Goal: Information Seeking & Learning: Learn about a topic

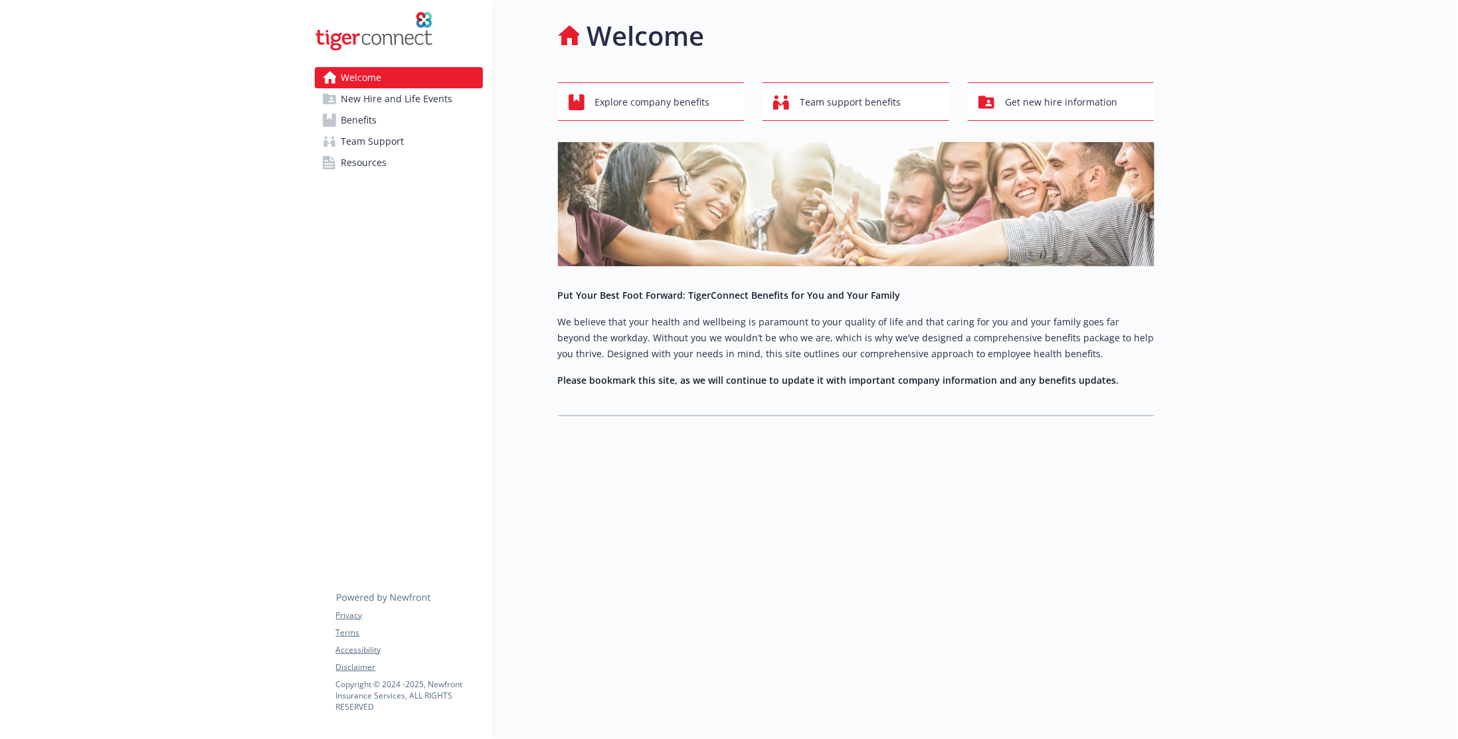
scroll to position [11, 0]
click at [645, 82] on button "Explore company benefits" at bounding box center [651, 101] width 187 height 39
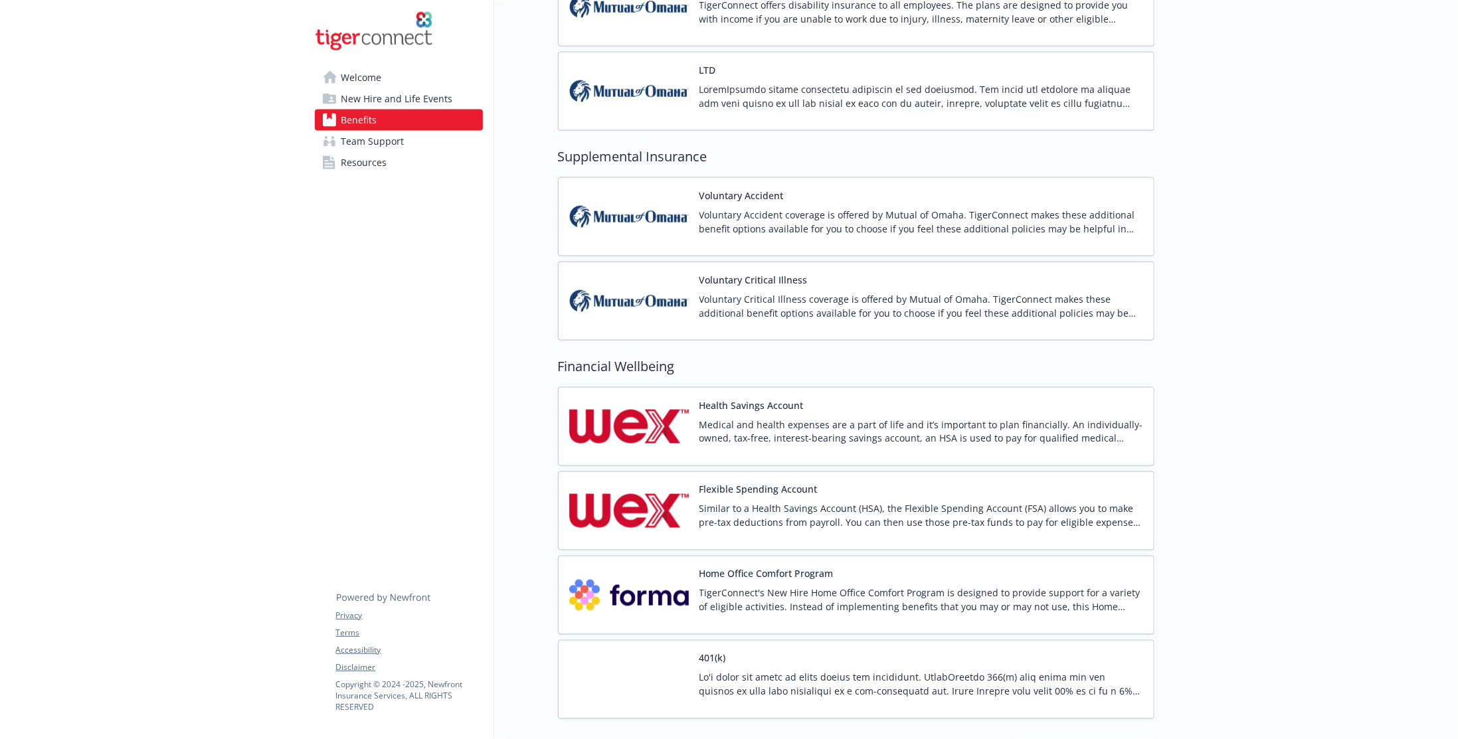
scroll to position [1539, 0]
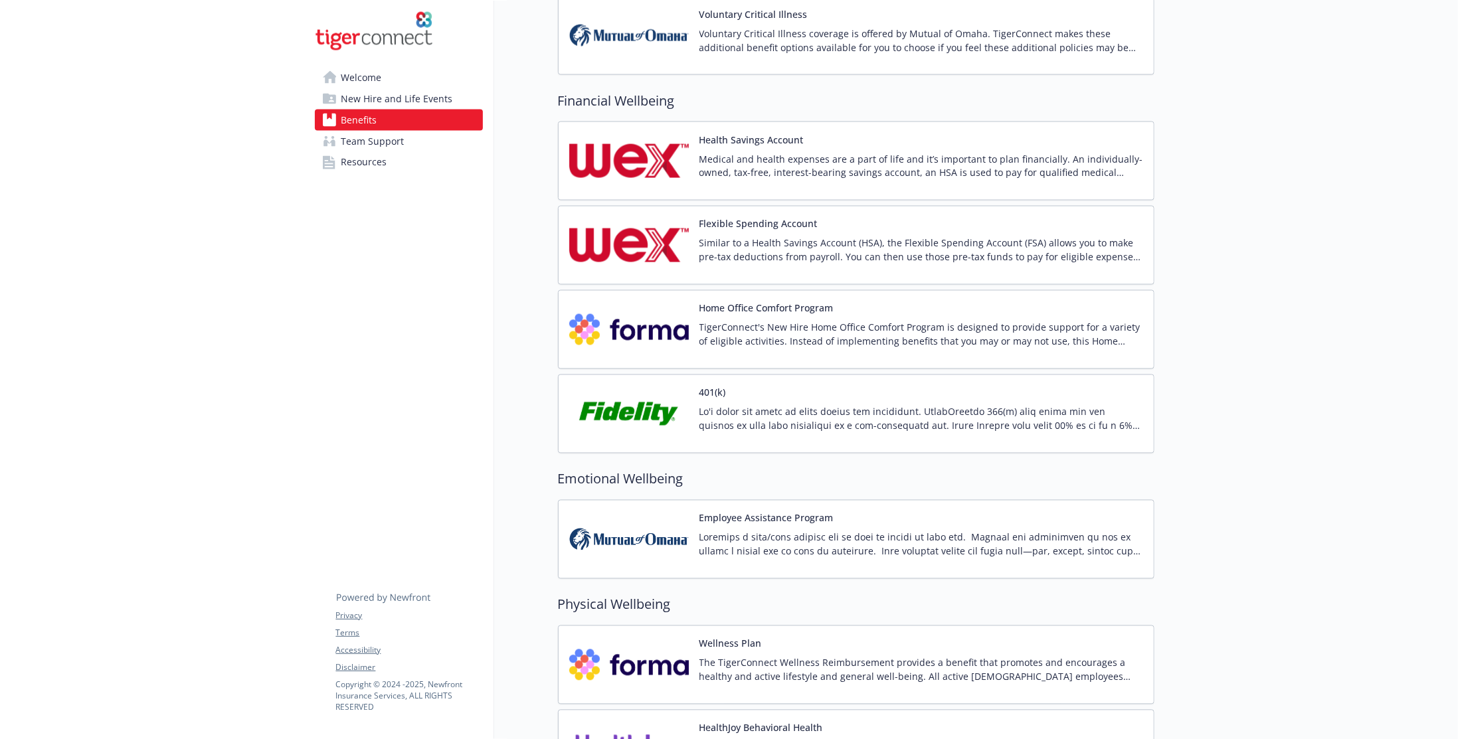
click at [679, 402] on img at bounding box center [629, 414] width 120 height 56
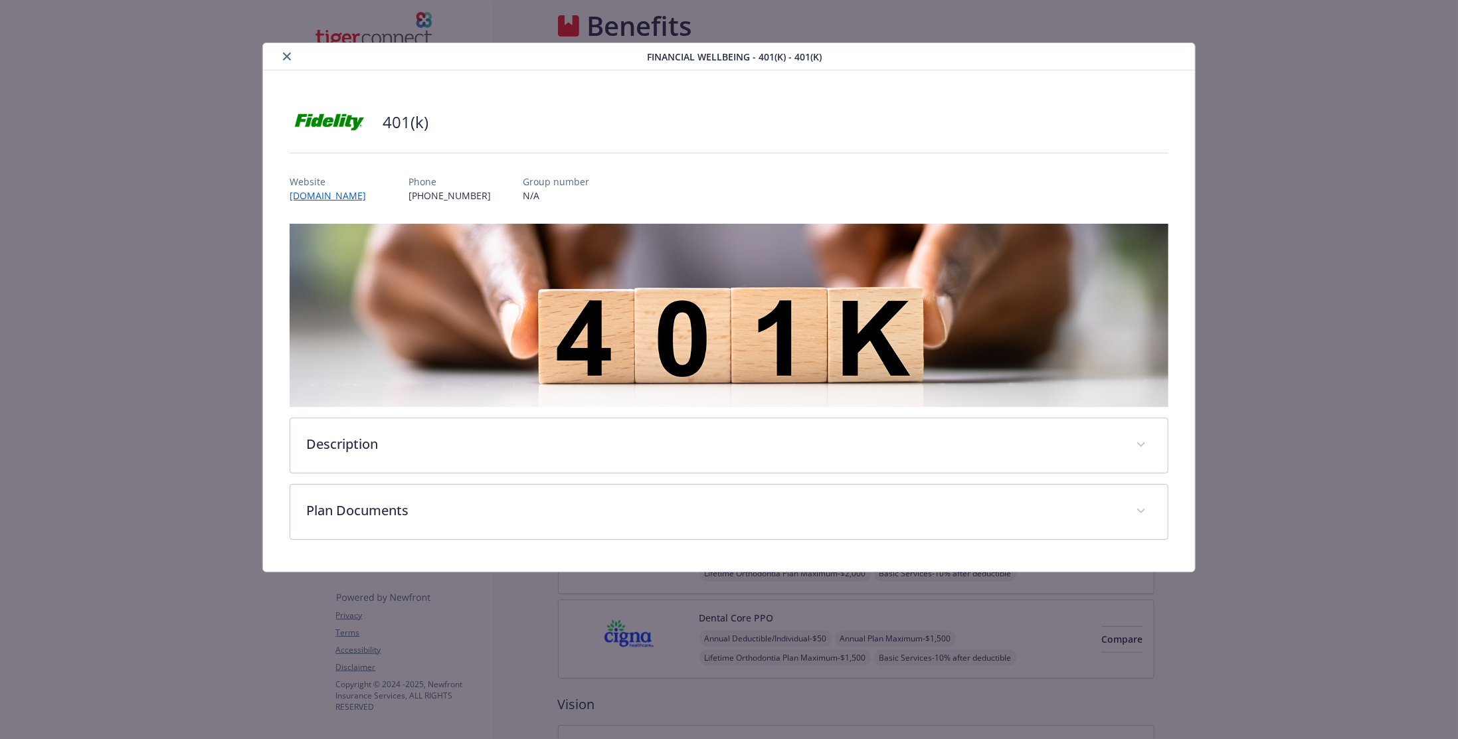
scroll to position [1539, 0]
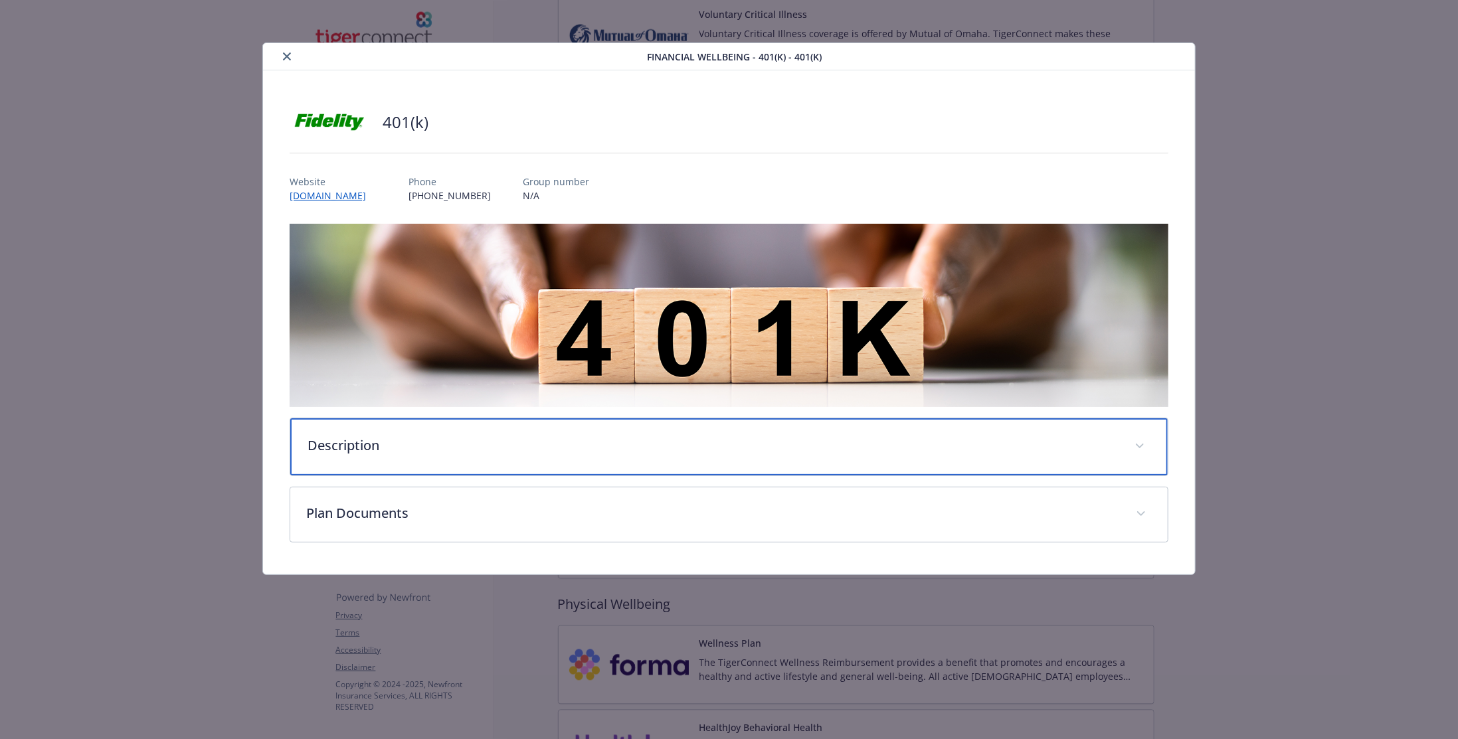
click at [334, 449] on p "Description" at bounding box center [713, 446] width 811 height 20
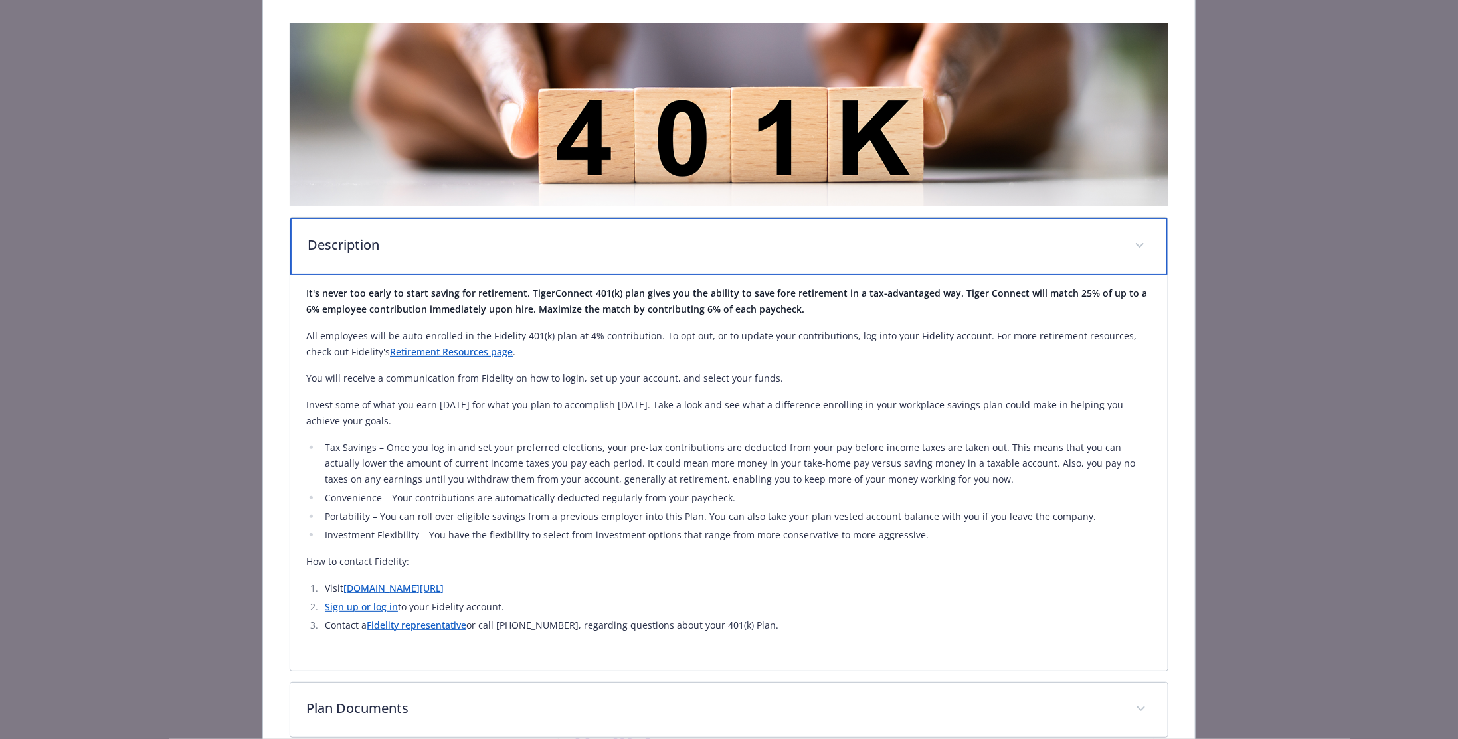
scroll to position [266, 0]
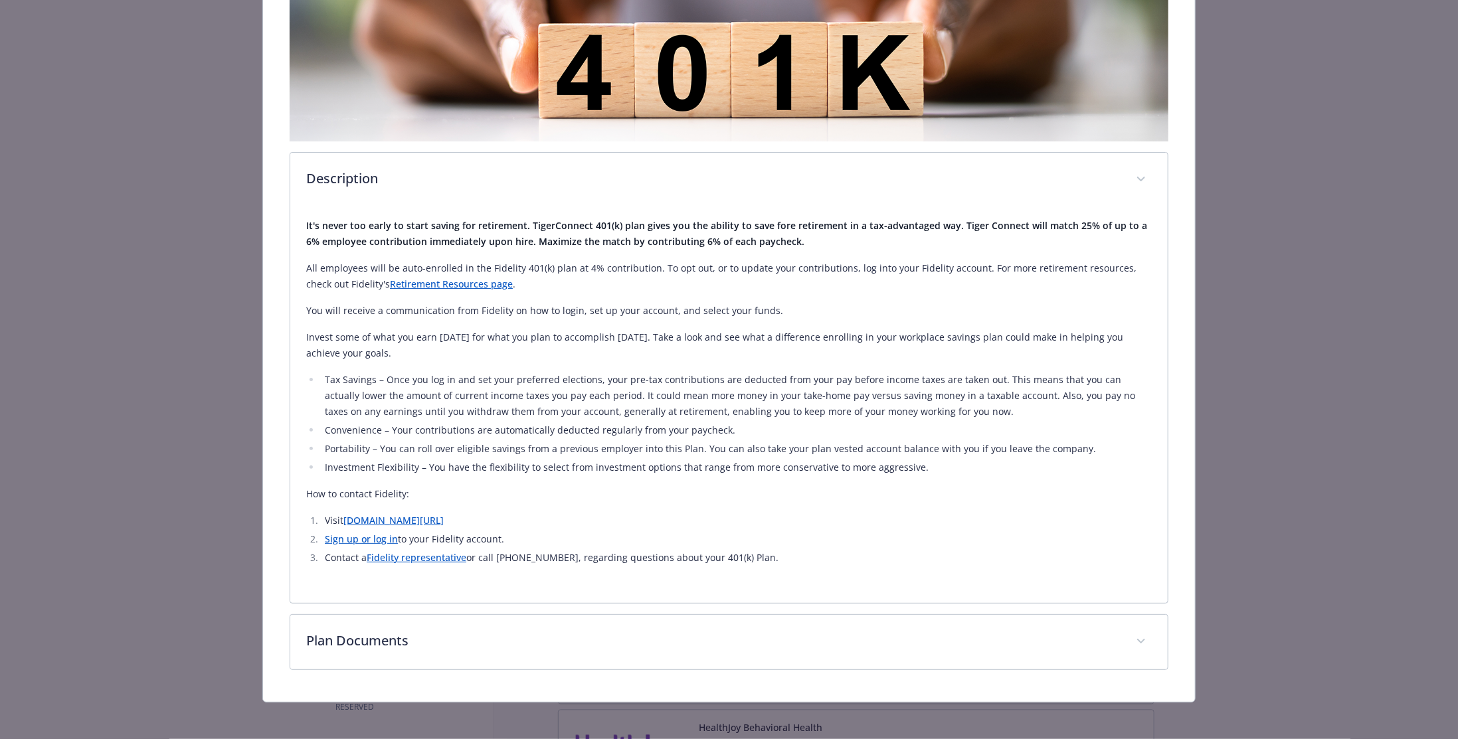
click at [219, 218] on div "Financial Wellbeing - 401(k) - 401(k) 401(k) Website [DOMAIN_NAME] Phone [PHONE…" at bounding box center [729, 240] width 1167 height 926
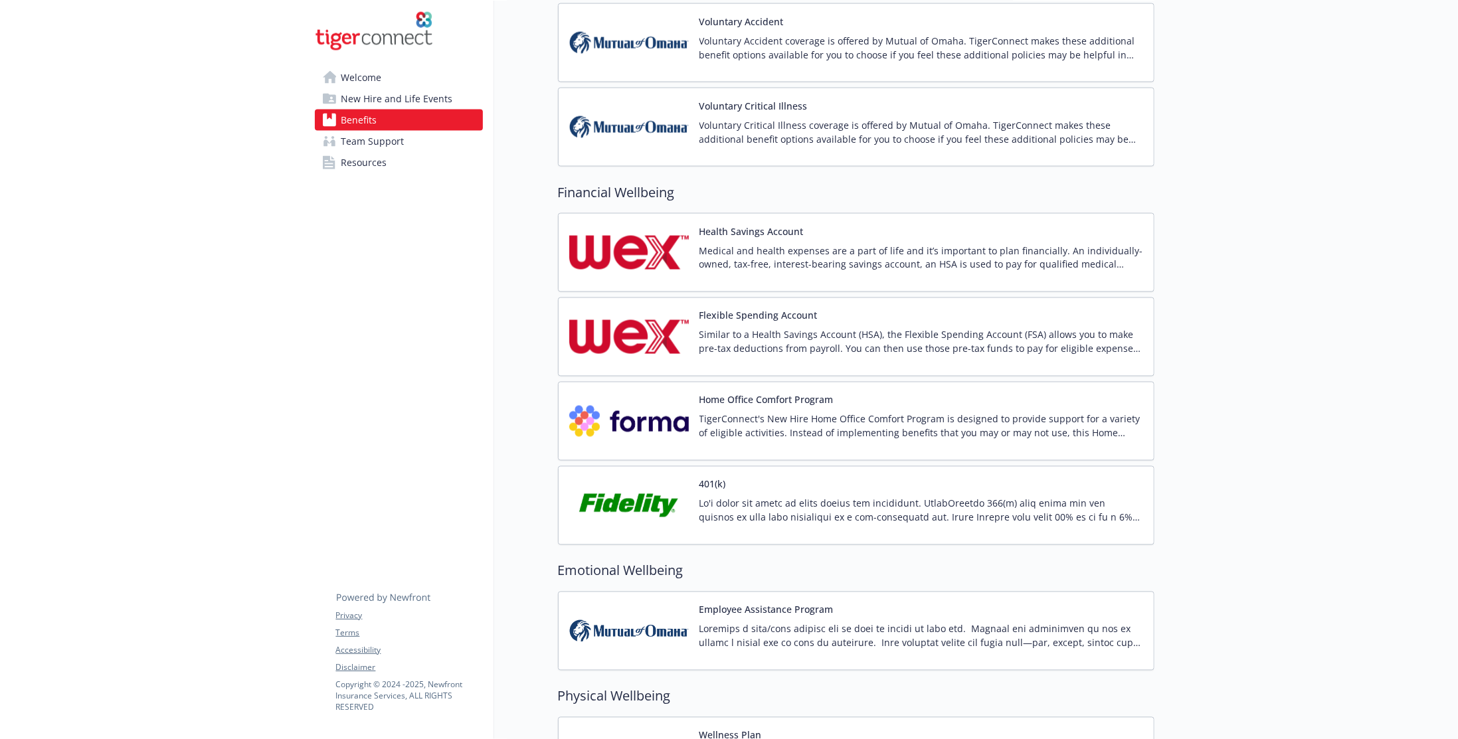
scroll to position [1472, 0]
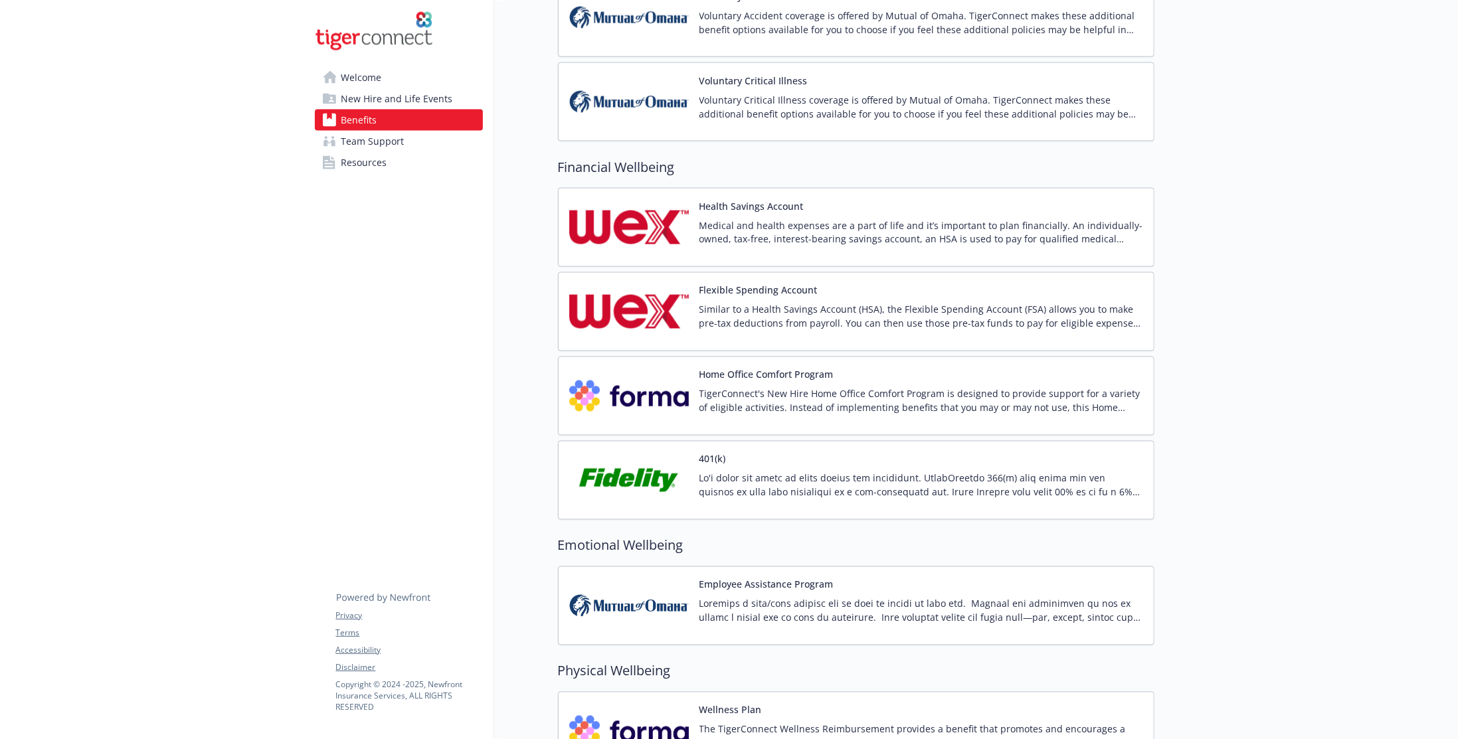
click at [637, 389] on img at bounding box center [629, 396] width 120 height 56
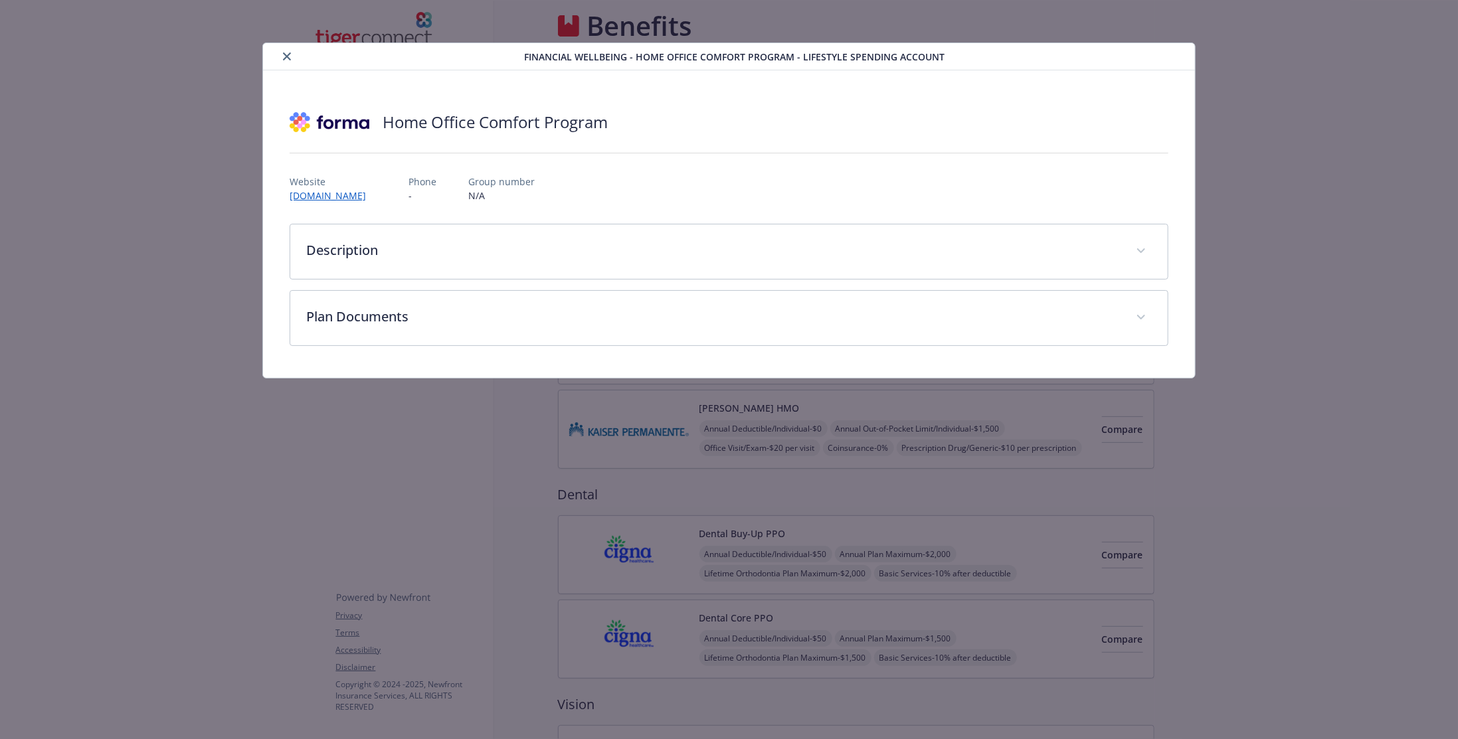
scroll to position [1472, 0]
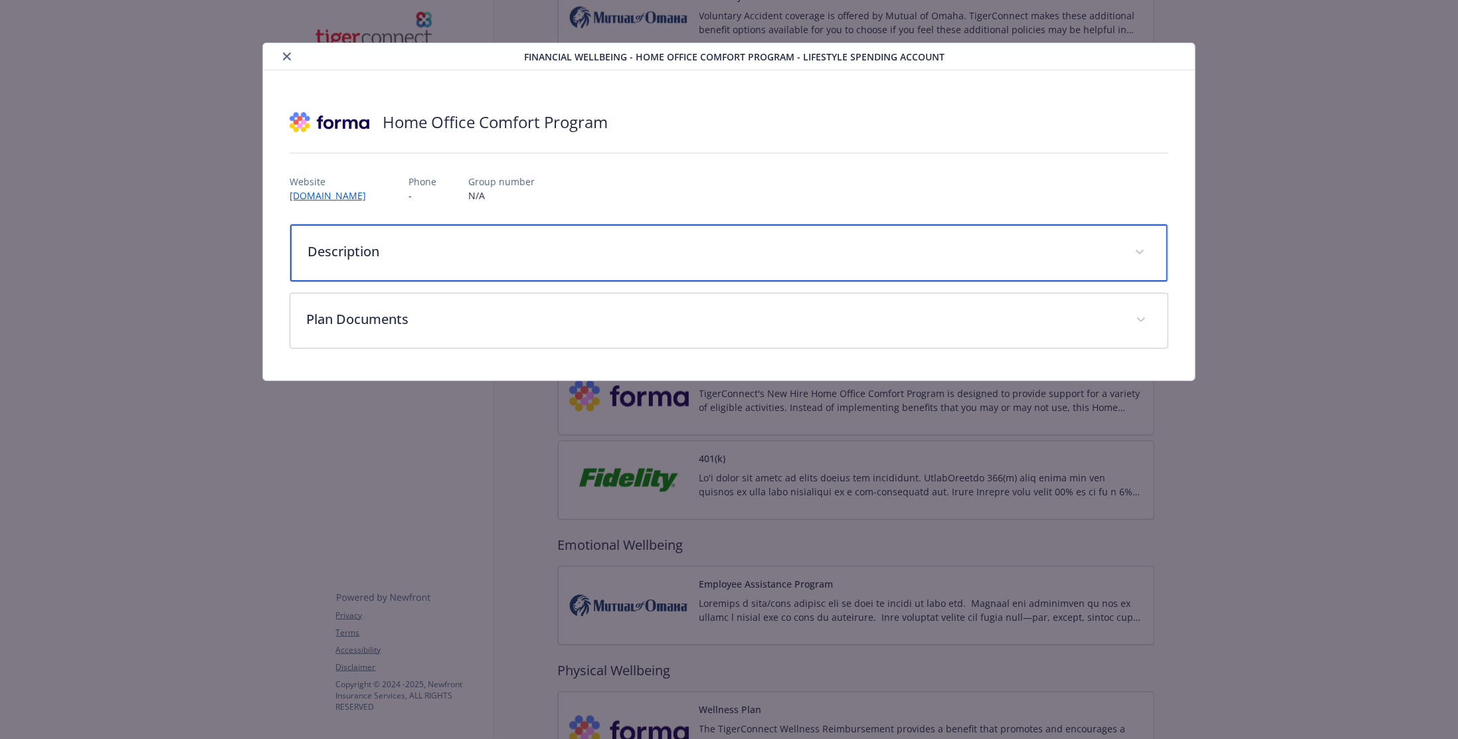
click at [397, 264] on div "Description" at bounding box center [729, 253] width 878 height 57
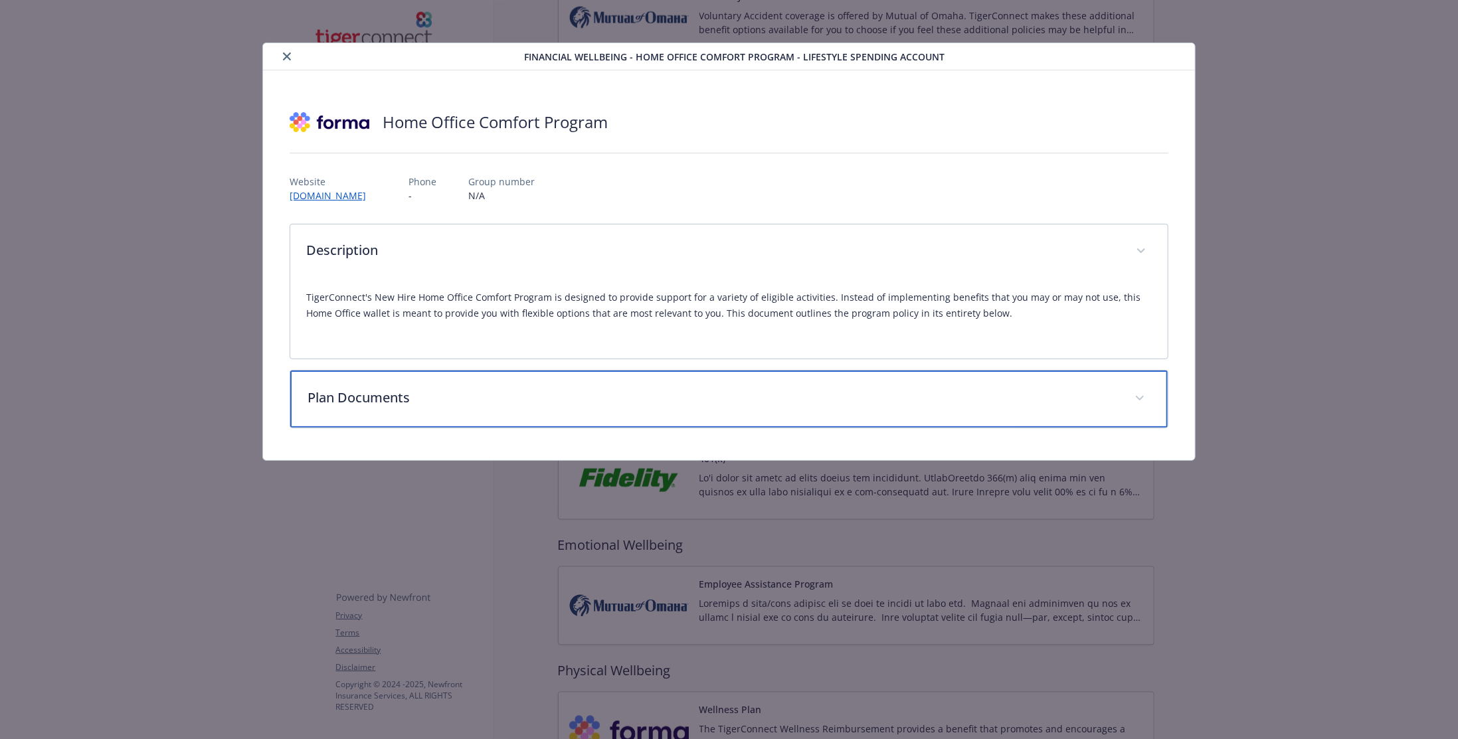
click at [511, 420] on div "Plan Documents" at bounding box center [729, 399] width 878 height 57
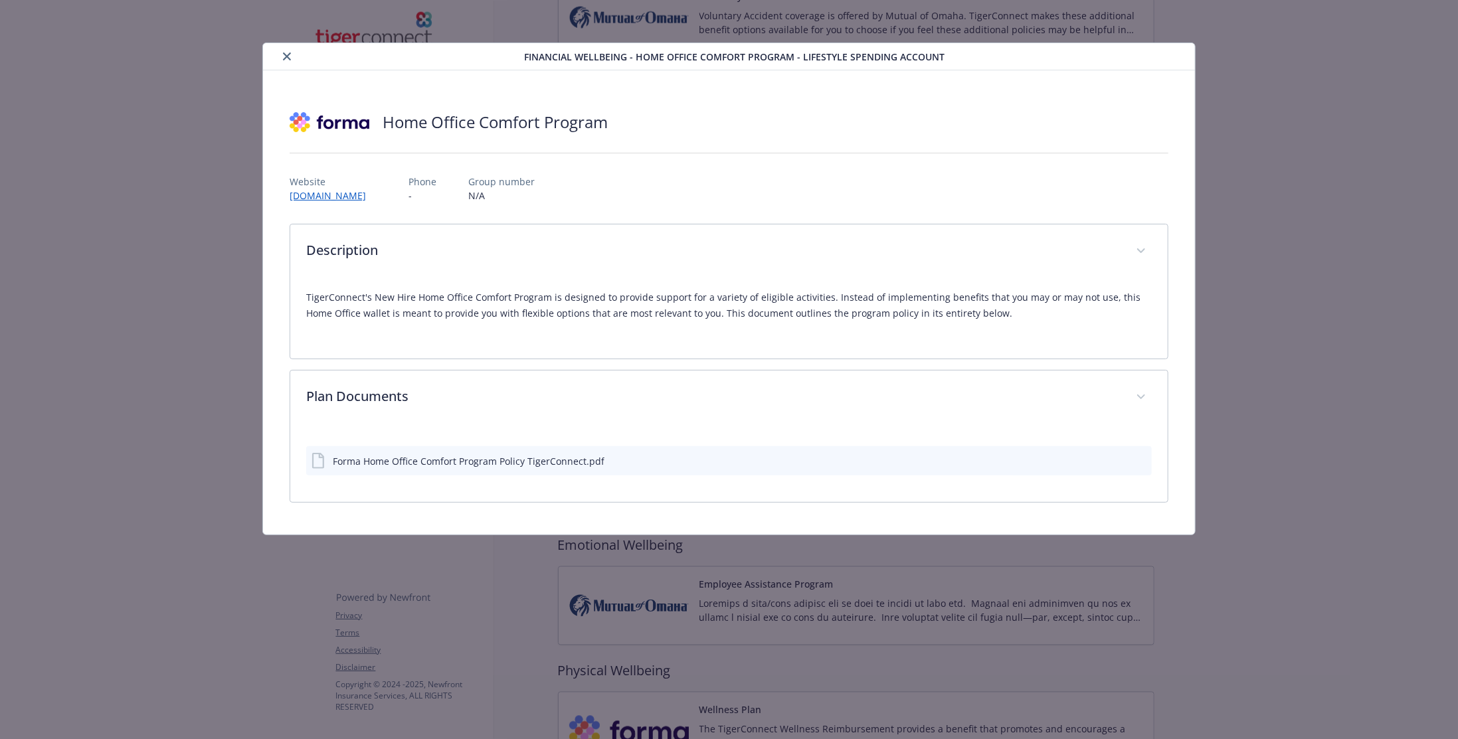
click at [481, 464] on div "Forma Home Office Comfort Program Policy TigerConnect.pdf" at bounding box center [469, 461] width 272 height 14
click at [1115, 466] on div "Forma Home Office Comfort Program Policy TigerConnect.pdf" at bounding box center [729, 460] width 846 height 29
click at [1118, 462] on icon "download file" at bounding box center [1117, 460] width 11 height 11
click at [278, 58] on div "details for plan Financial Wellbeing - Home Office Comfort Program - Lifestyle …" at bounding box center [396, 57] width 256 height 16
click at [289, 55] on icon "close" at bounding box center [287, 56] width 8 height 8
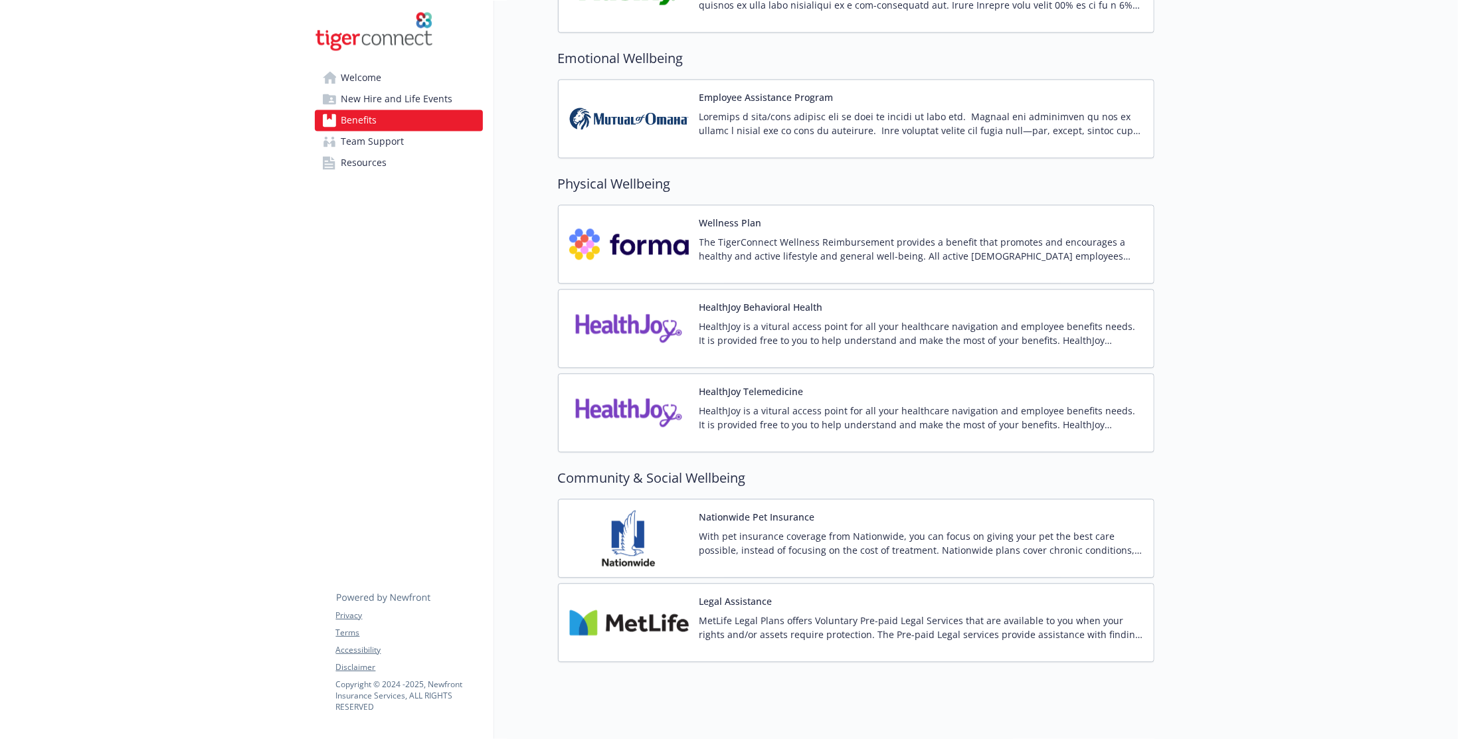
scroll to position [1973, 0]
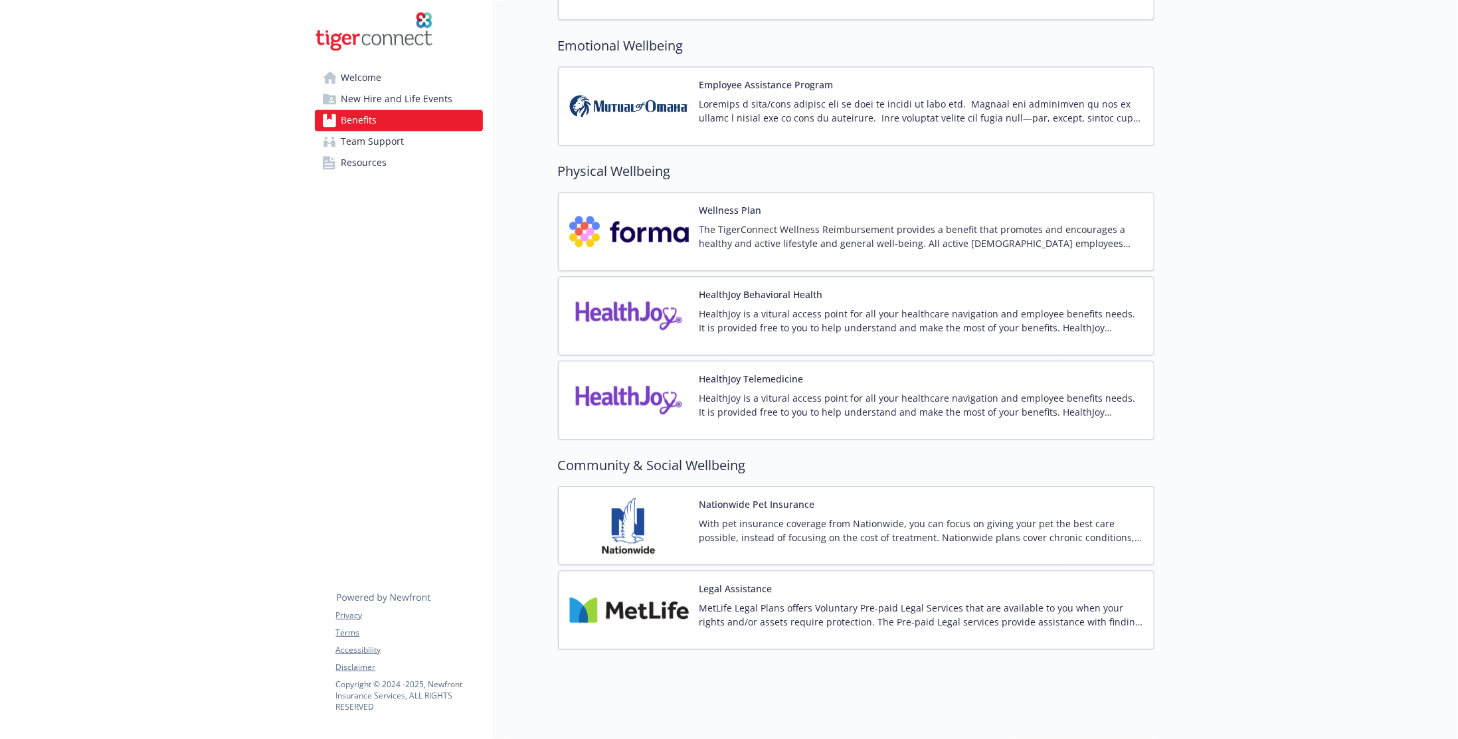
click at [658, 511] on img at bounding box center [629, 526] width 120 height 56
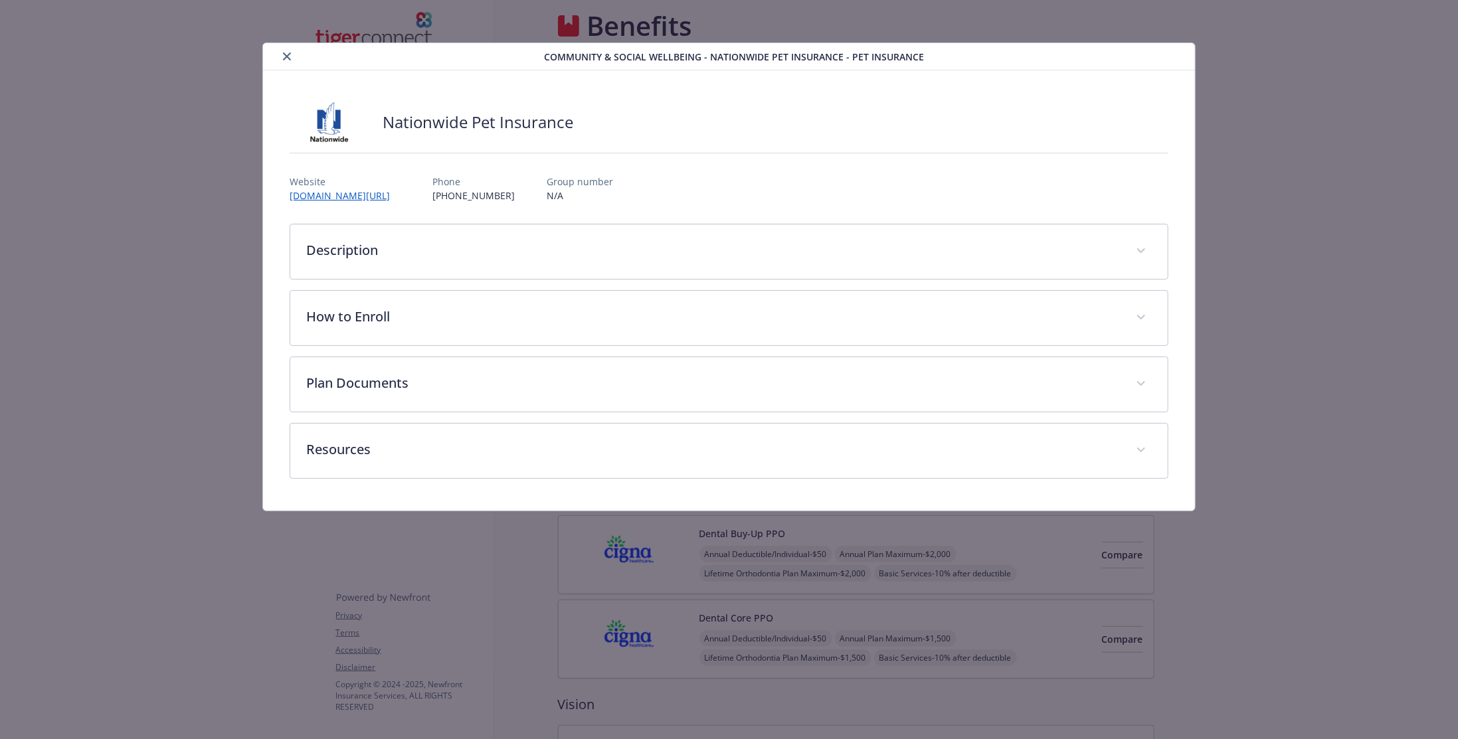
scroll to position [1973, 0]
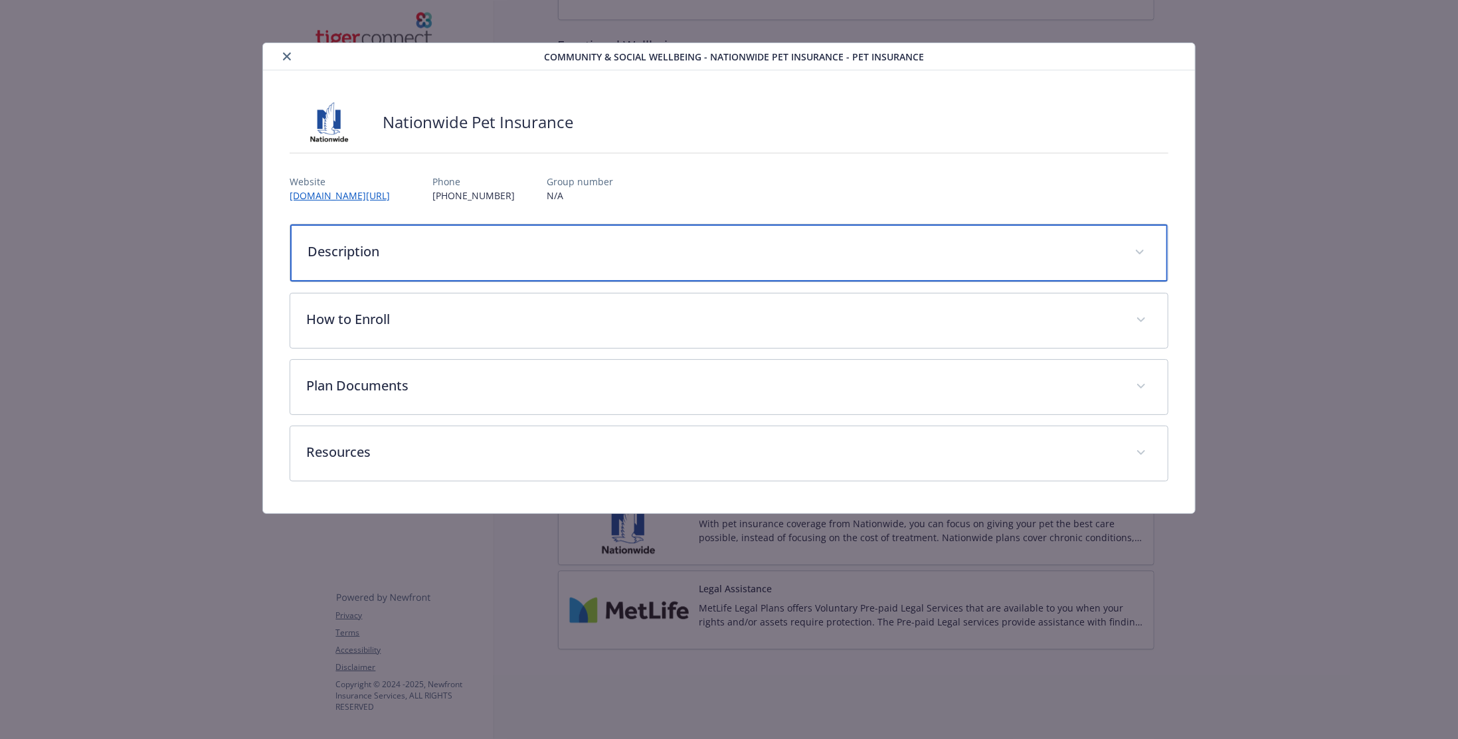
click at [411, 250] on p "Description" at bounding box center [713, 252] width 811 height 20
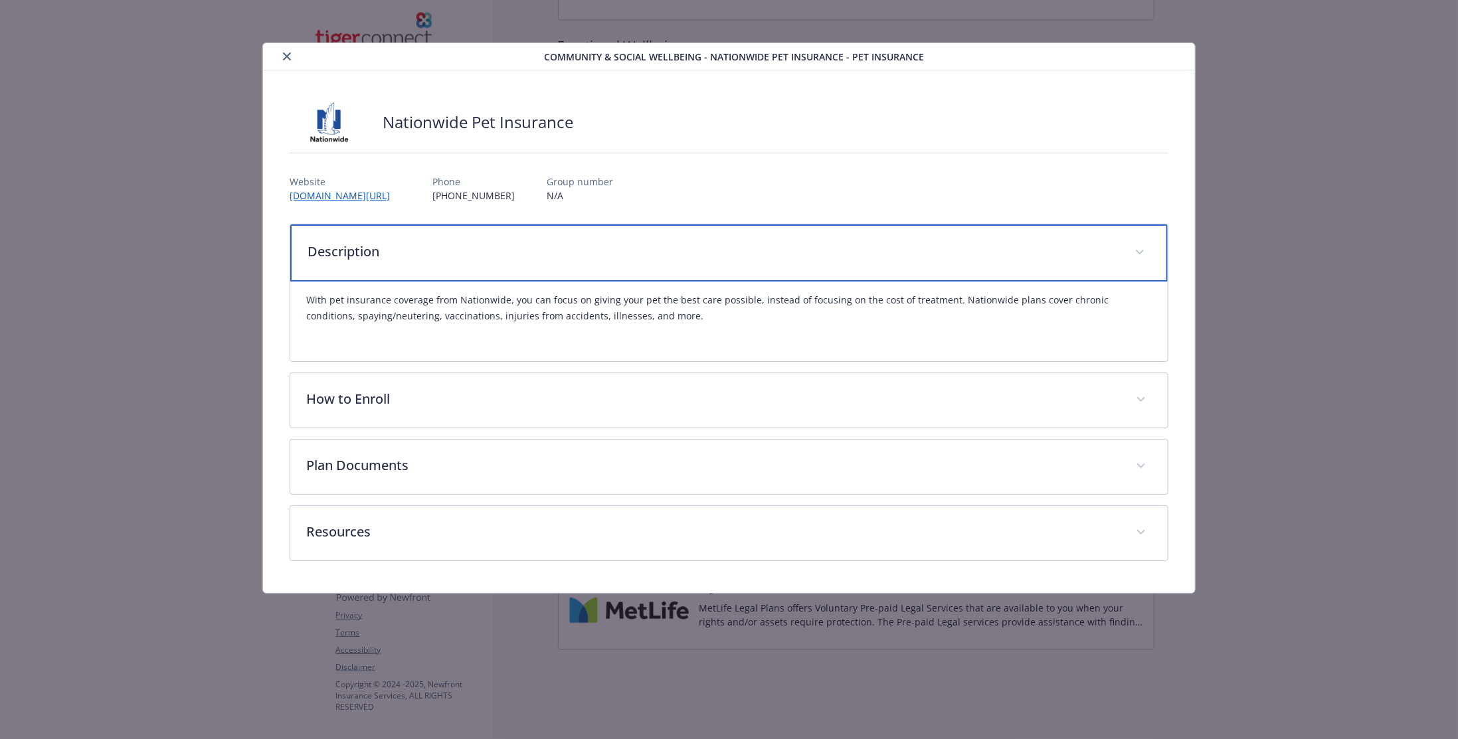
click at [411, 250] on p "Description" at bounding box center [713, 252] width 811 height 20
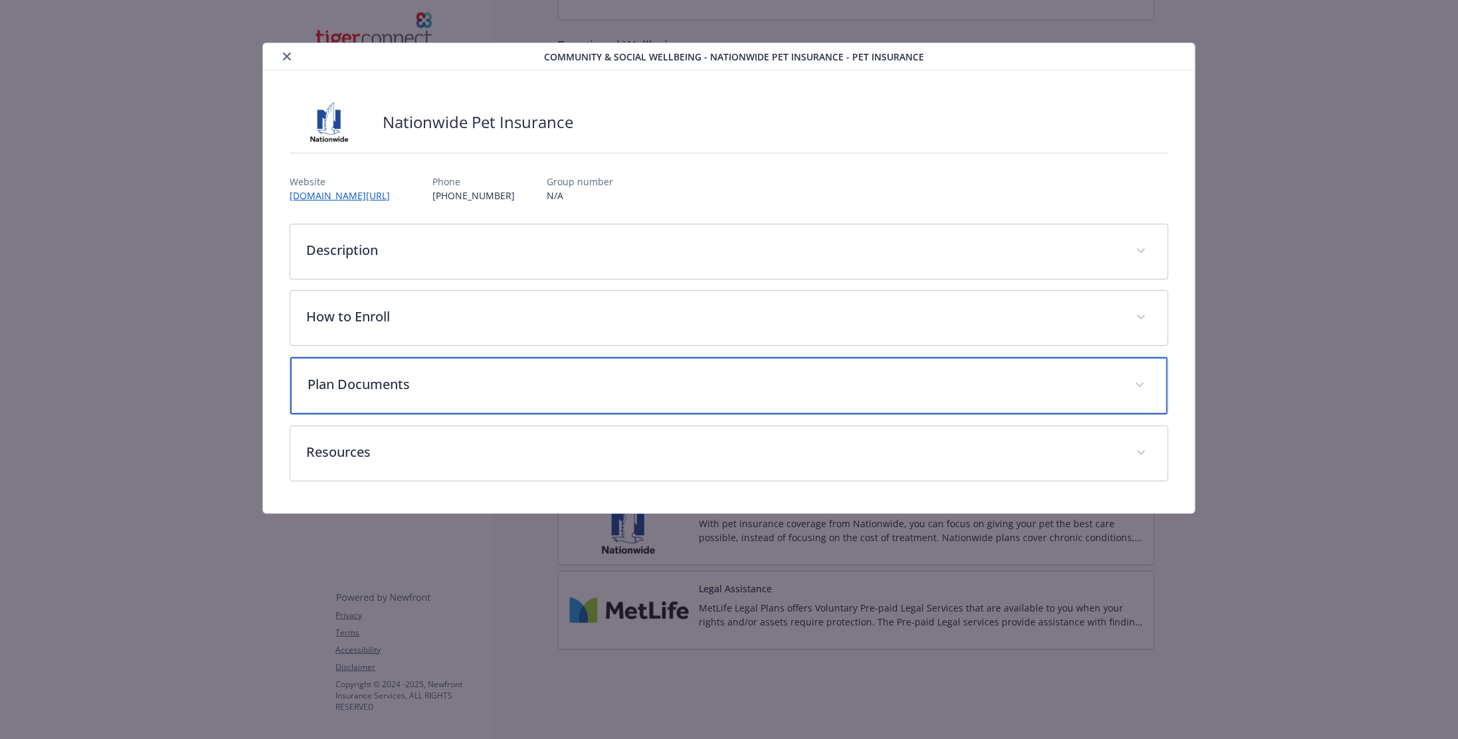
click at [422, 393] on div "Plan Documents" at bounding box center [729, 385] width 878 height 57
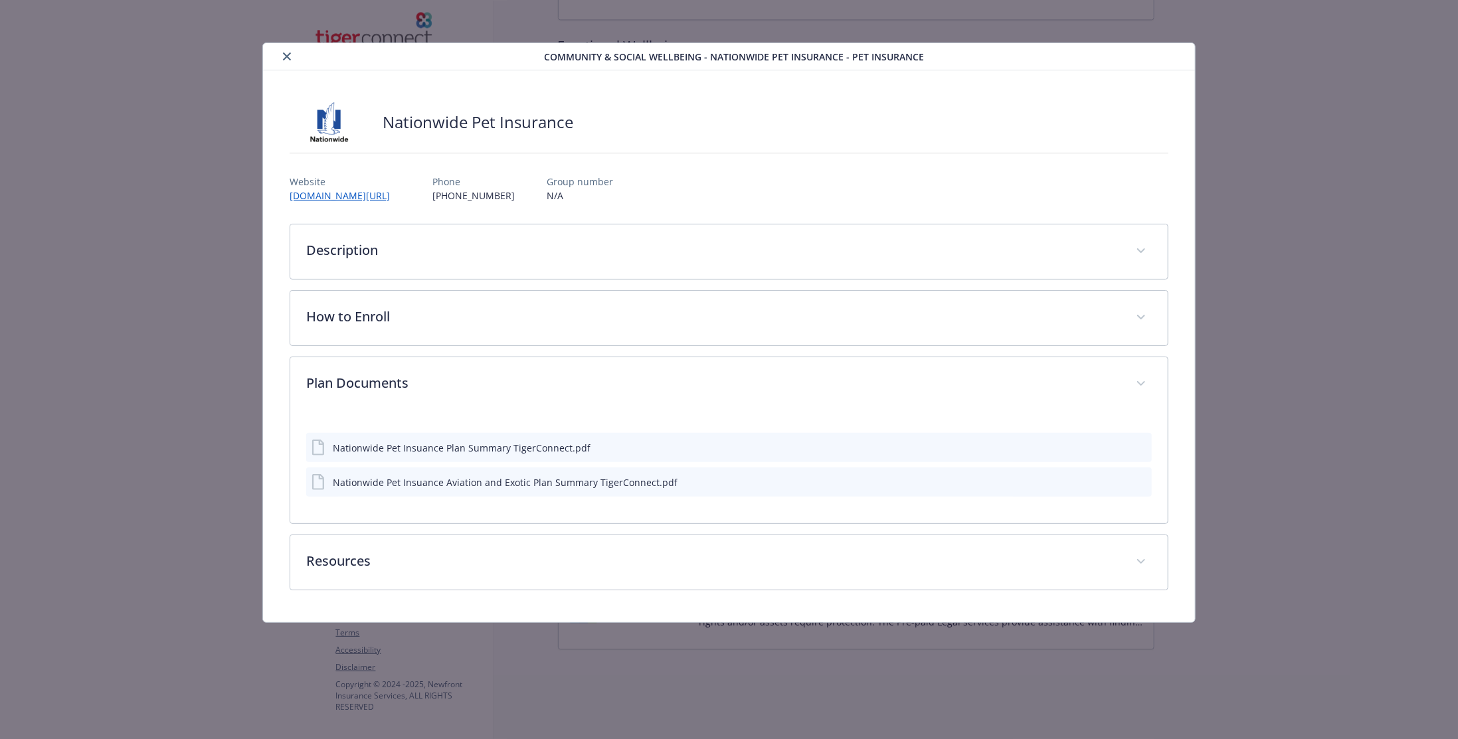
click at [1115, 450] on button "download file" at bounding box center [1117, 447] width 13 height 13
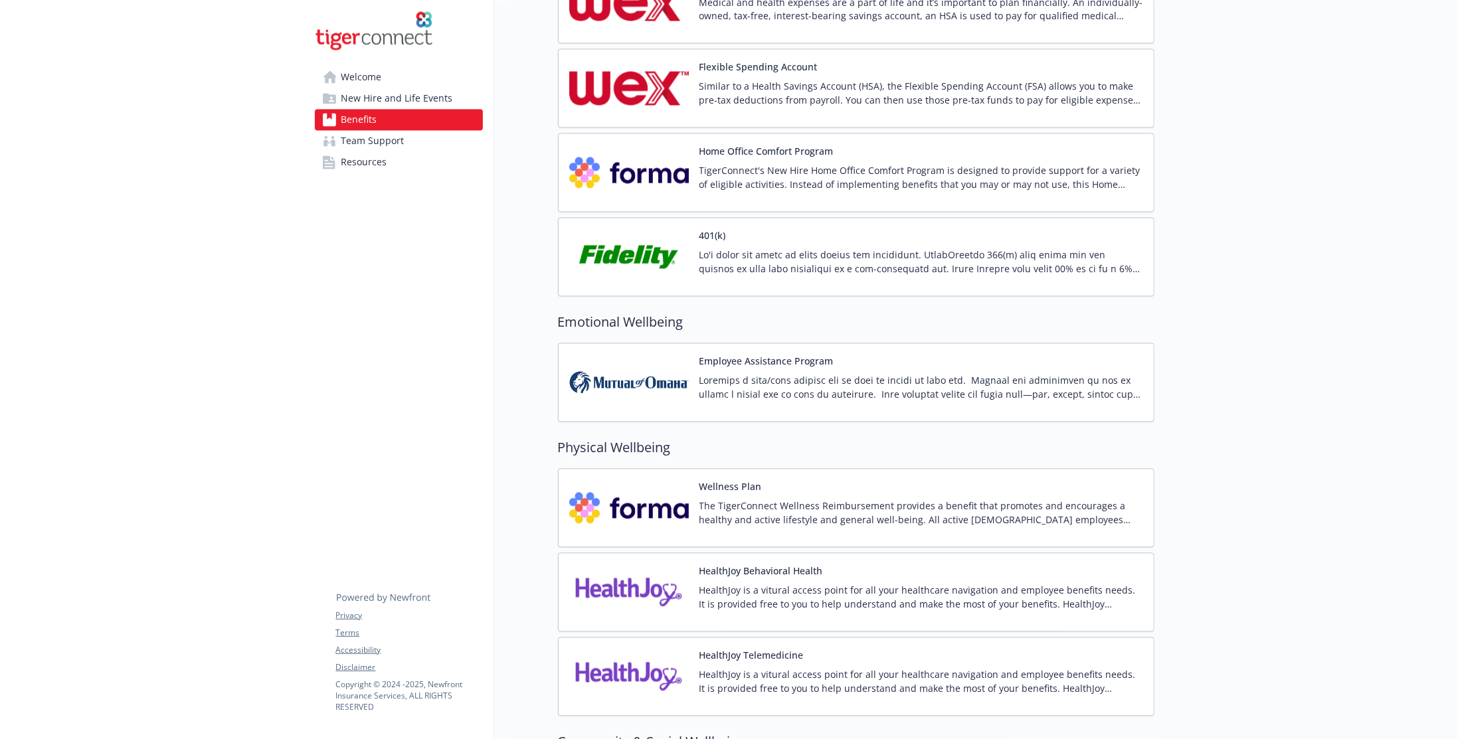
scroll to position [1707, 0]
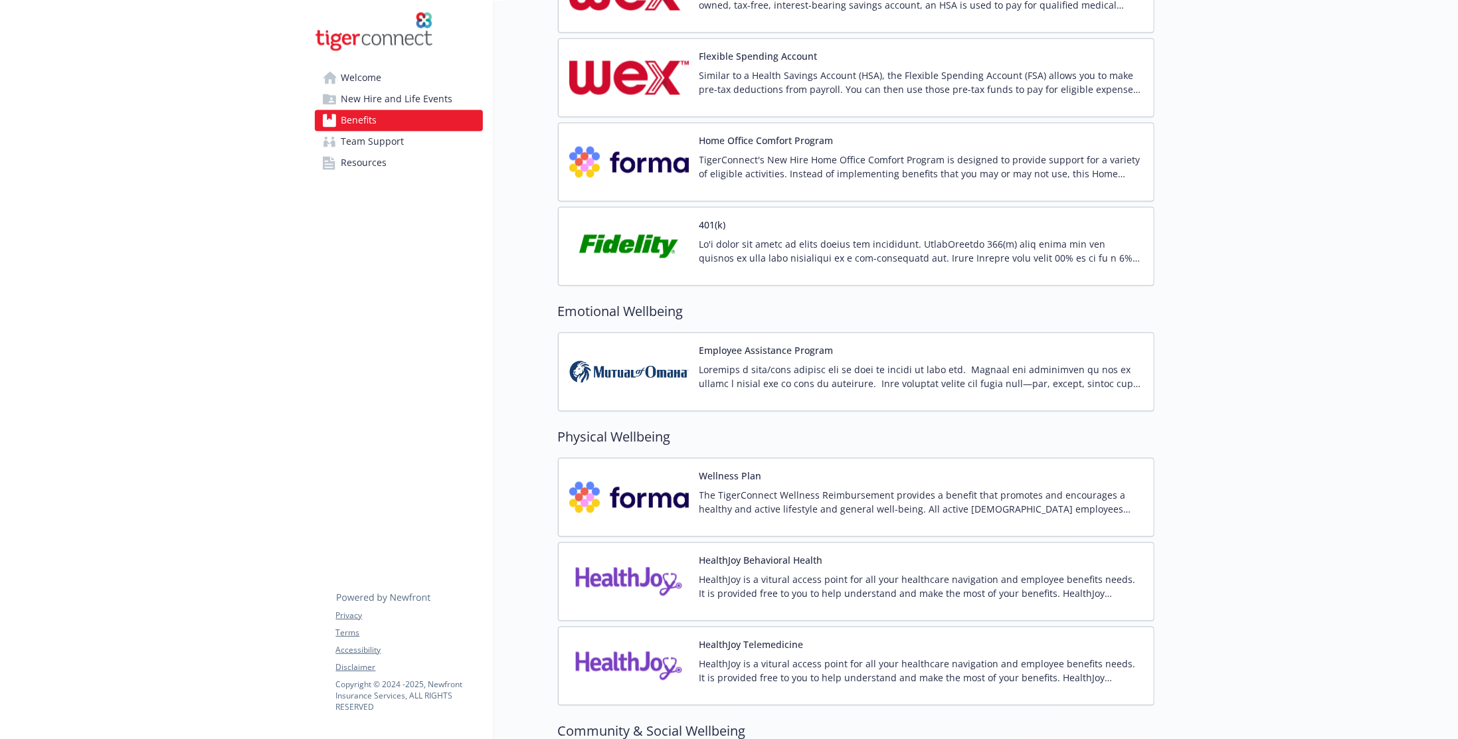
click at [629, 487] on img at bounding box center [629, 497] width 120 height 56
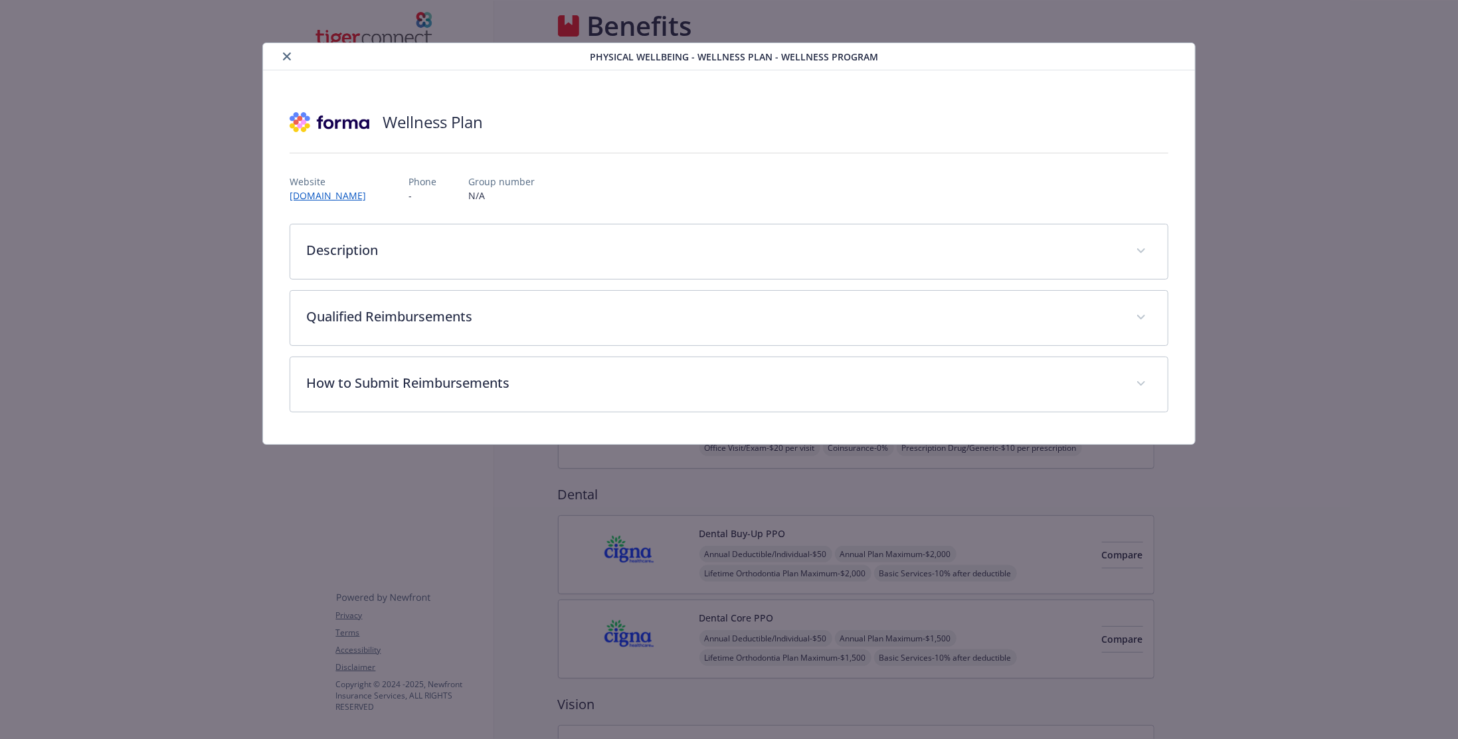
scroll to position [1707, 0]
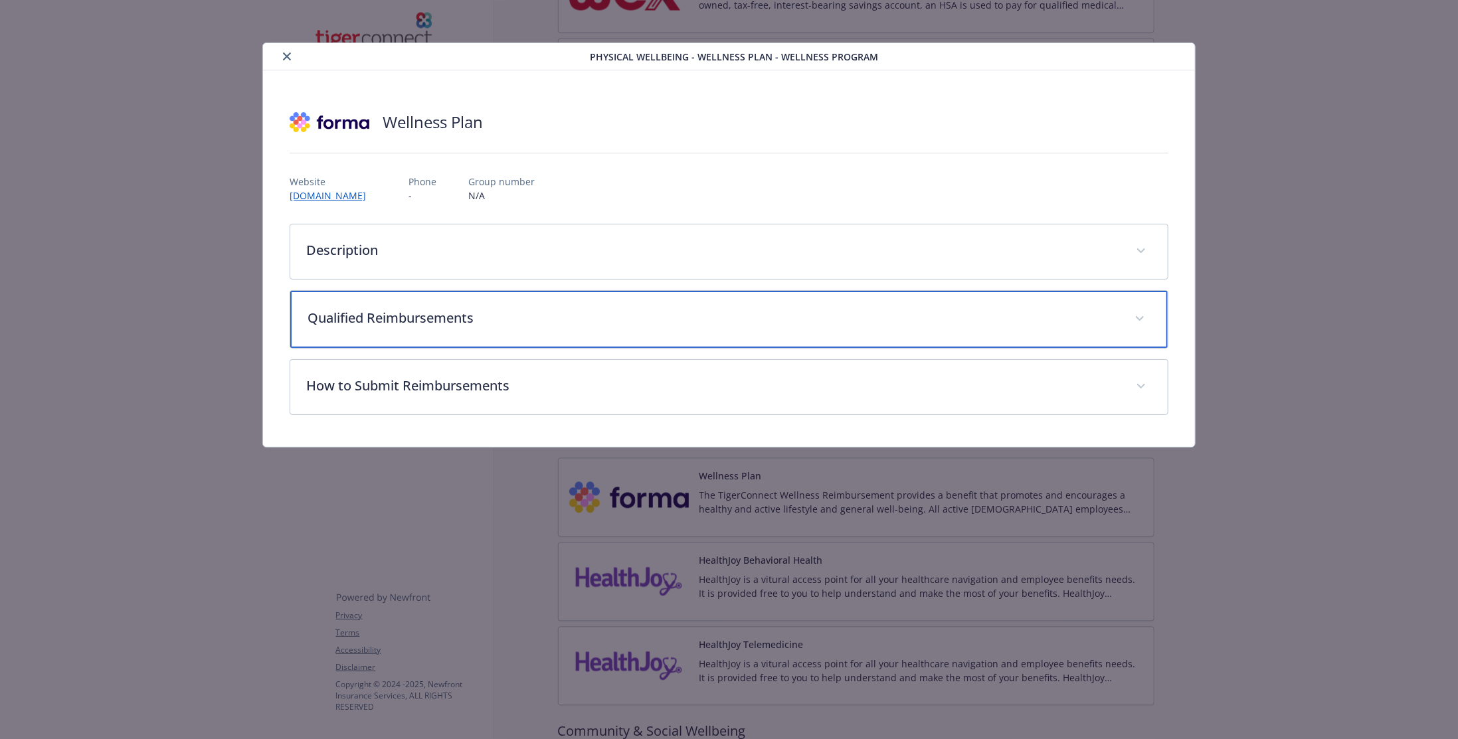
click at [419, 308] on p "Qualified Reimbursements" at bounding box center [713, 318] width 811 height 20
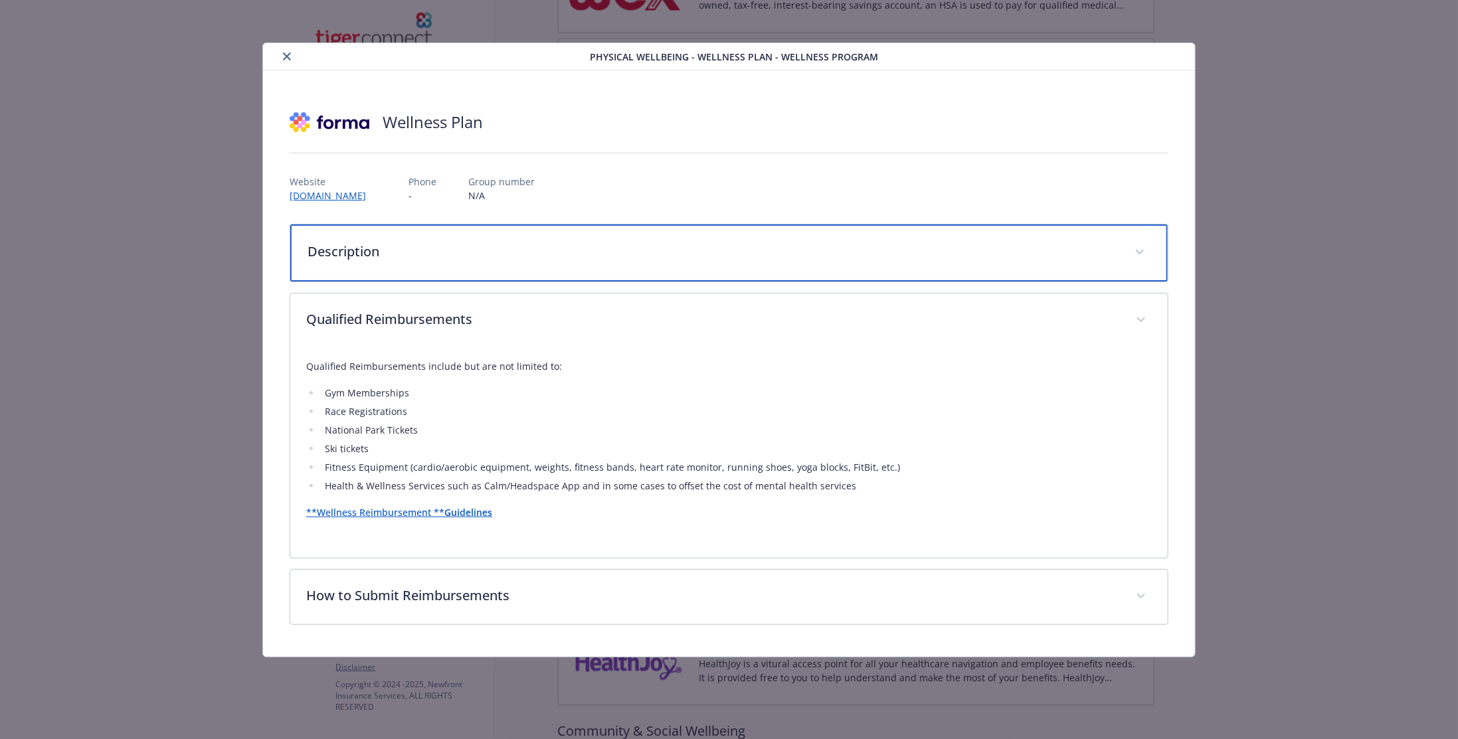
click at [479, 276] on div "Description" at bounding box center [729, 253] width 878 height 57
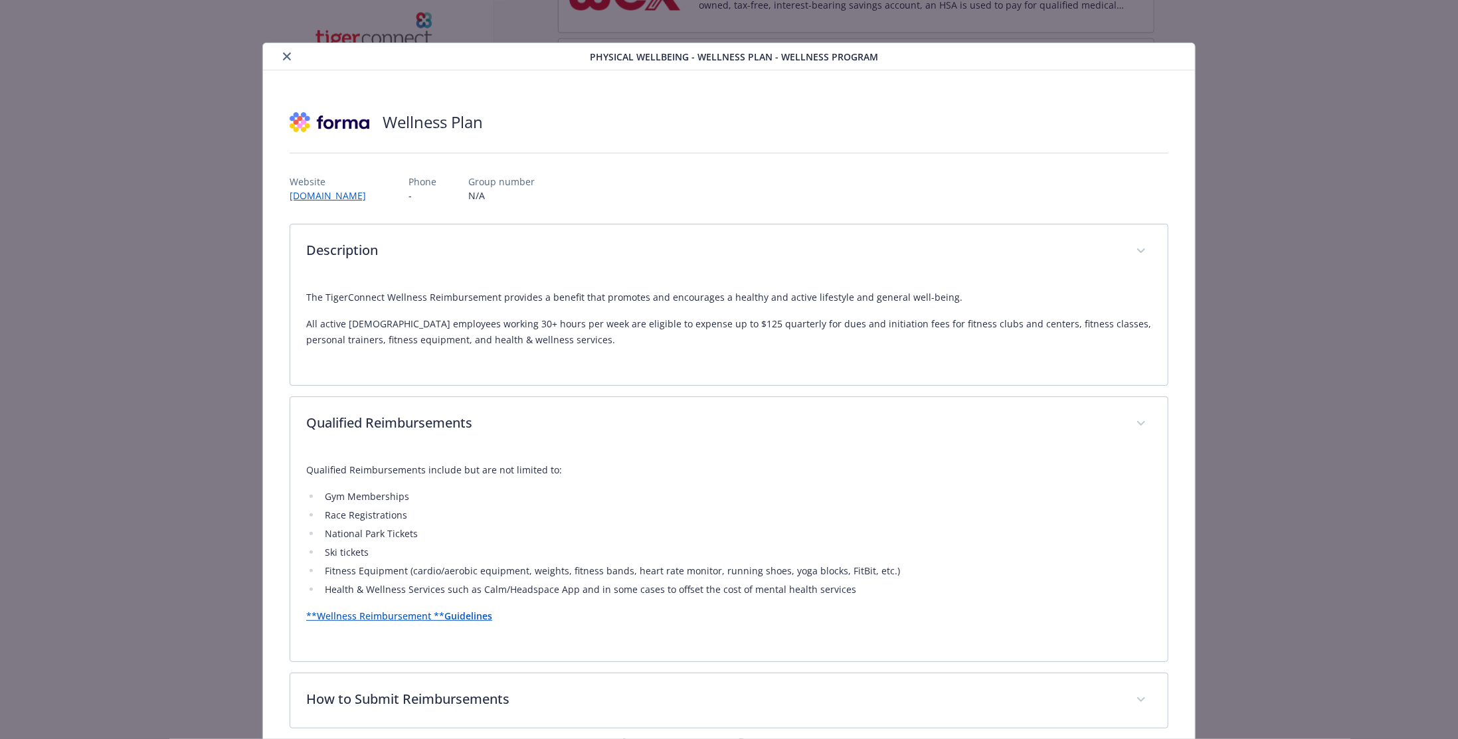
click at [287, 62] on button "close" at bounding box center [287, 57] width 16 height 16
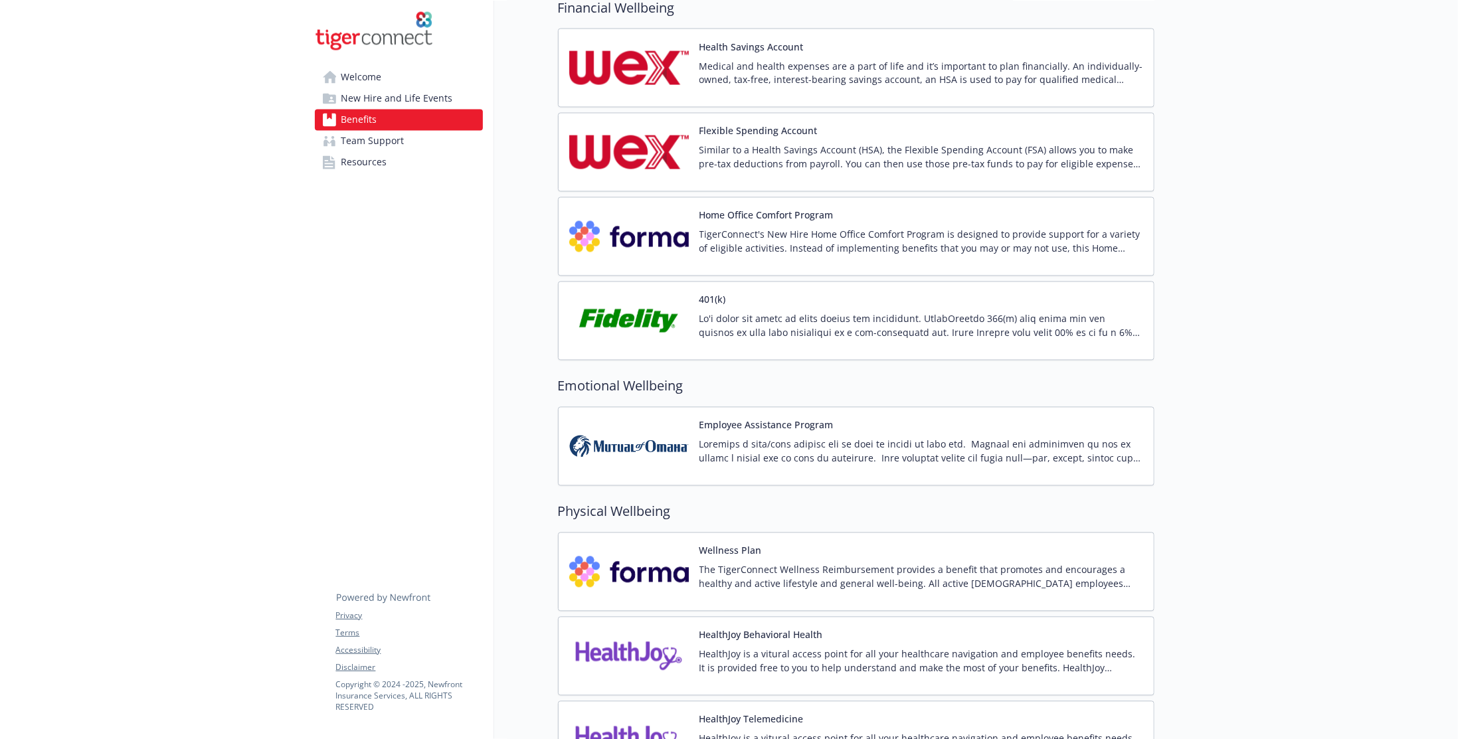
scroll to position [1640, 0]
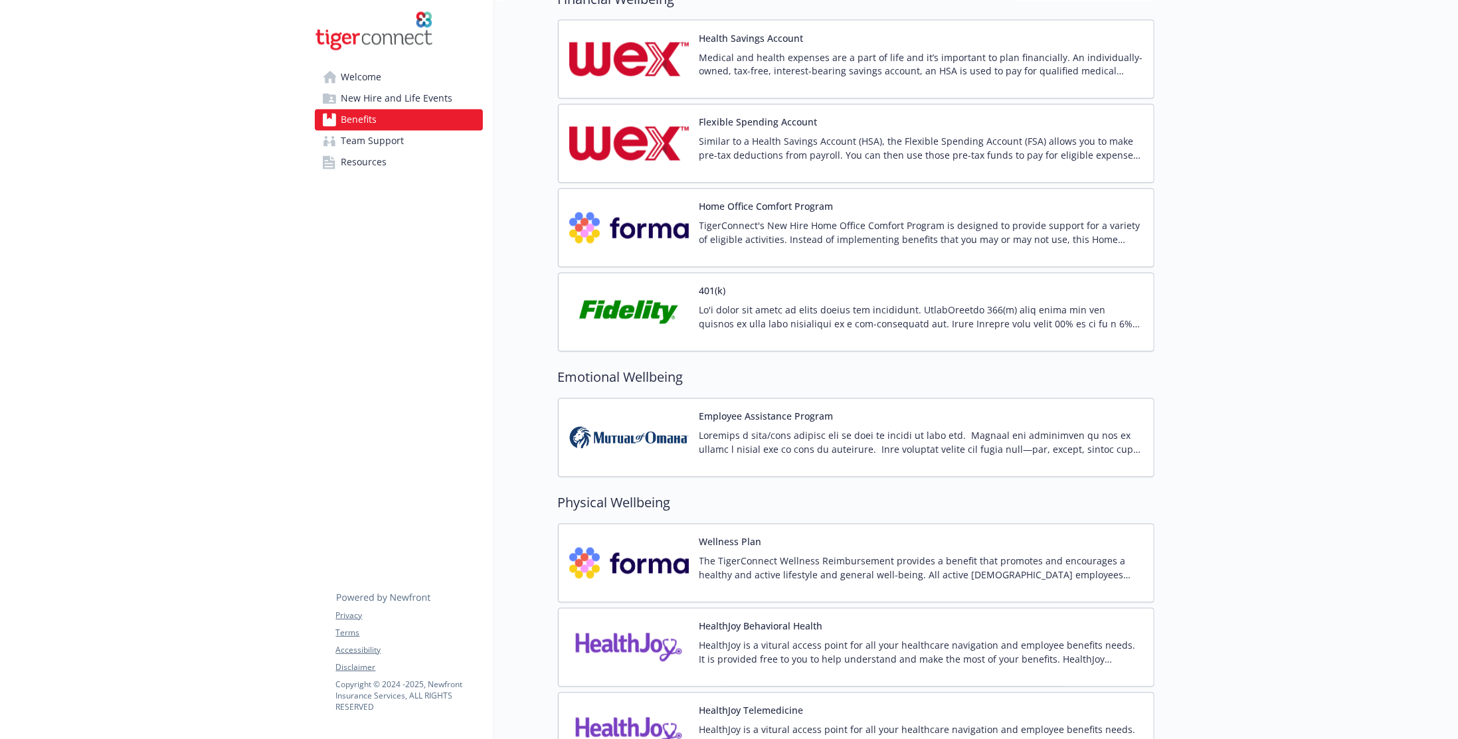
click at [656, 427] on img at bounding box center [629, 438] width 120 height 56
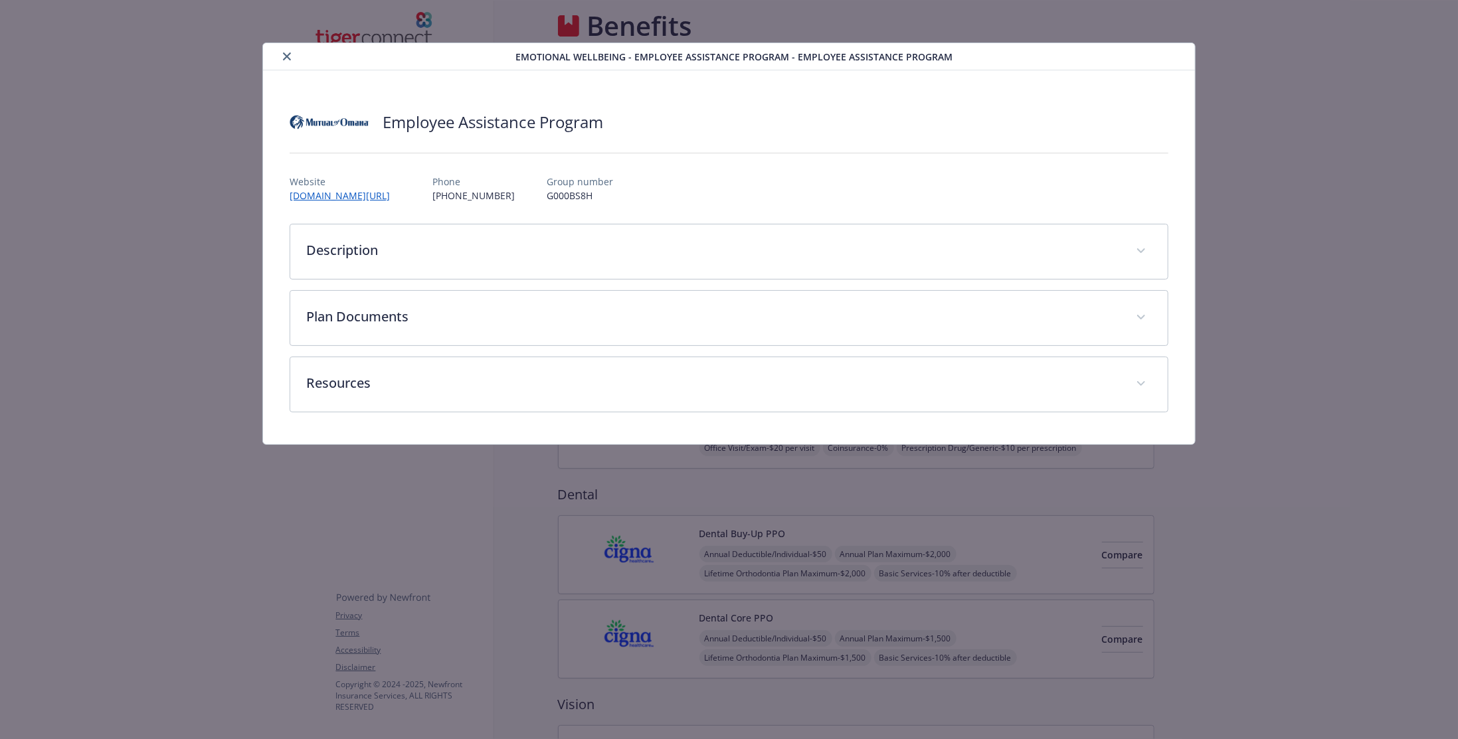
scroll to position [1640, 0]
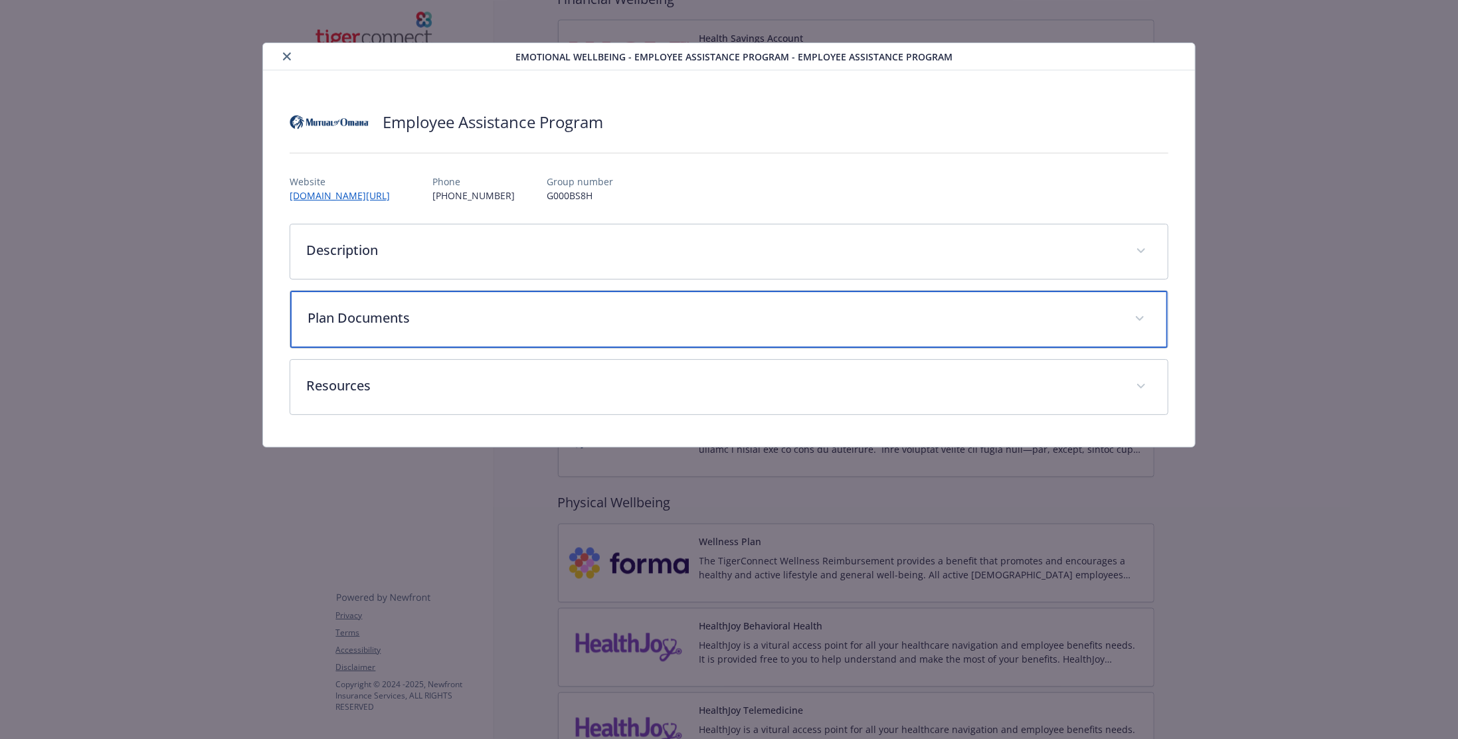
click at [460, 308] on p "Plan Documents" at bounding box center [713, 318] width 811 height 20
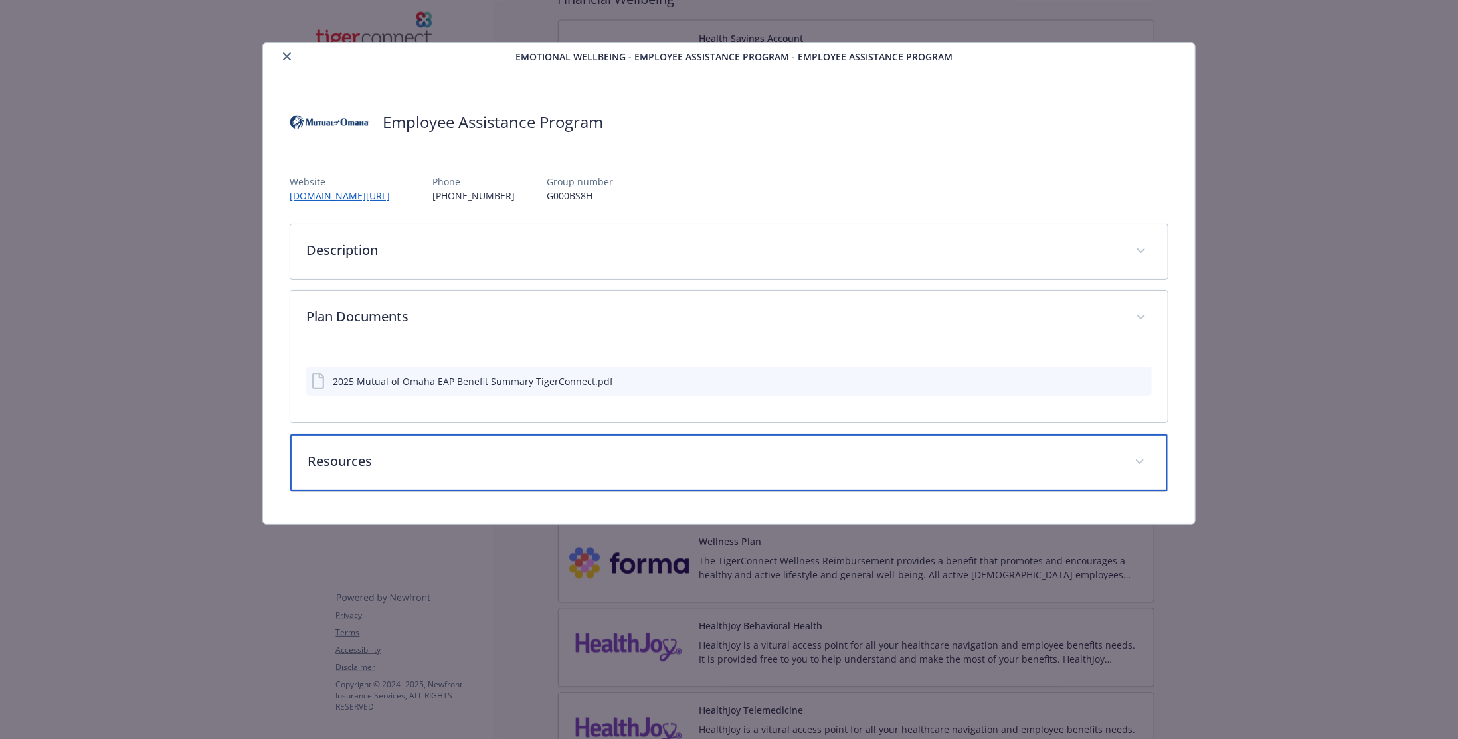
click at [488, 461] on p "Resources" at bounding box center [713, 462] width 811 height 20
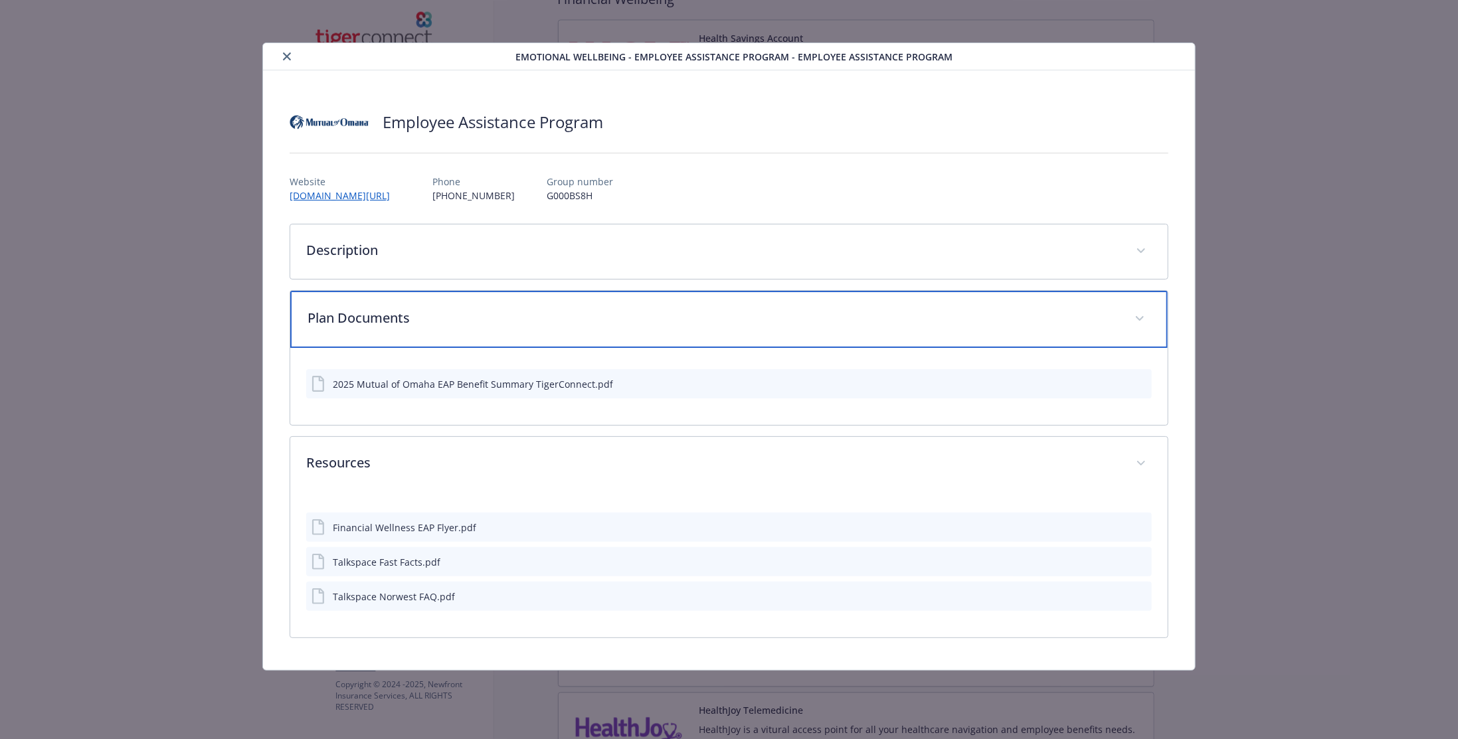
click at [492, 316] on p "Plan Documents" at bounding box center [713, 318] width 811 height 20
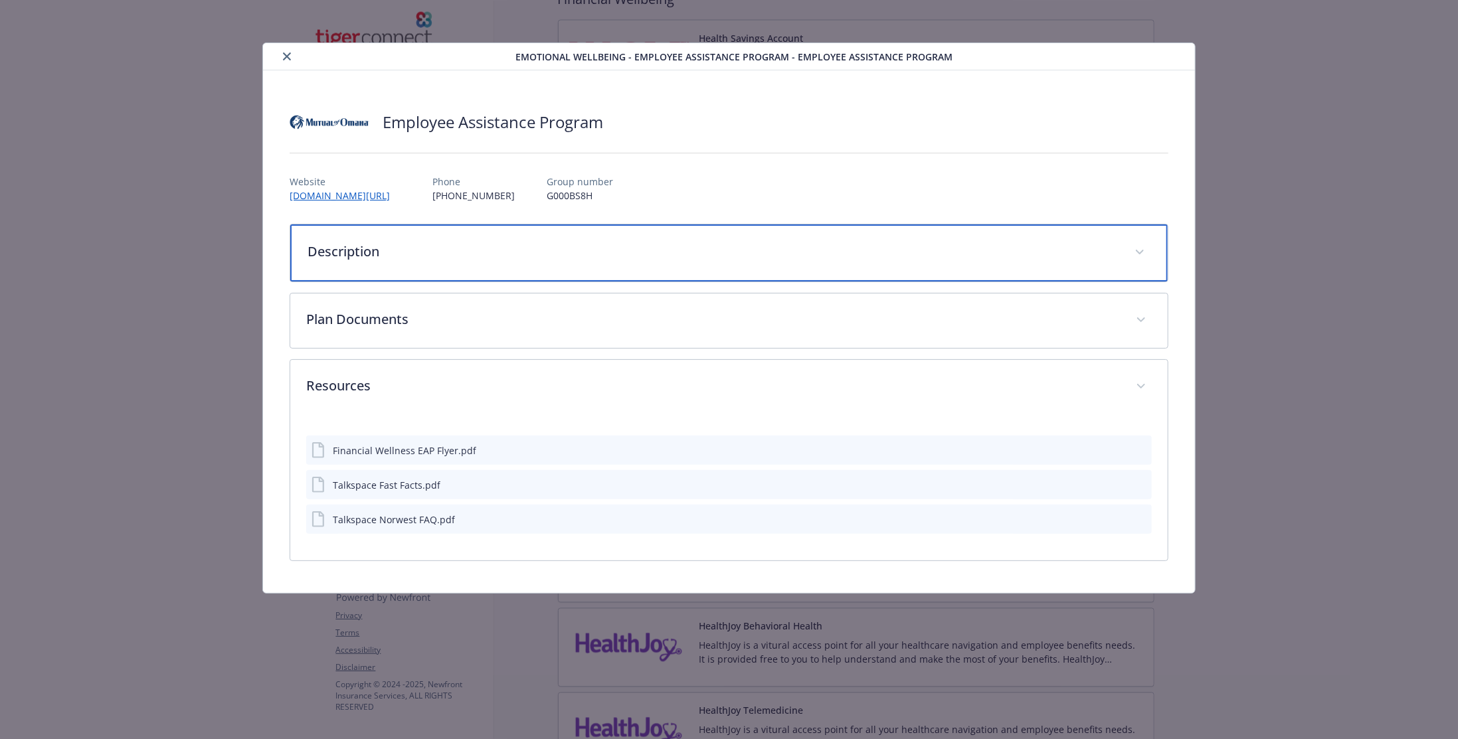
click at [498, 256] on p "Description" at bounding box center [713, 252] width 811 height 20
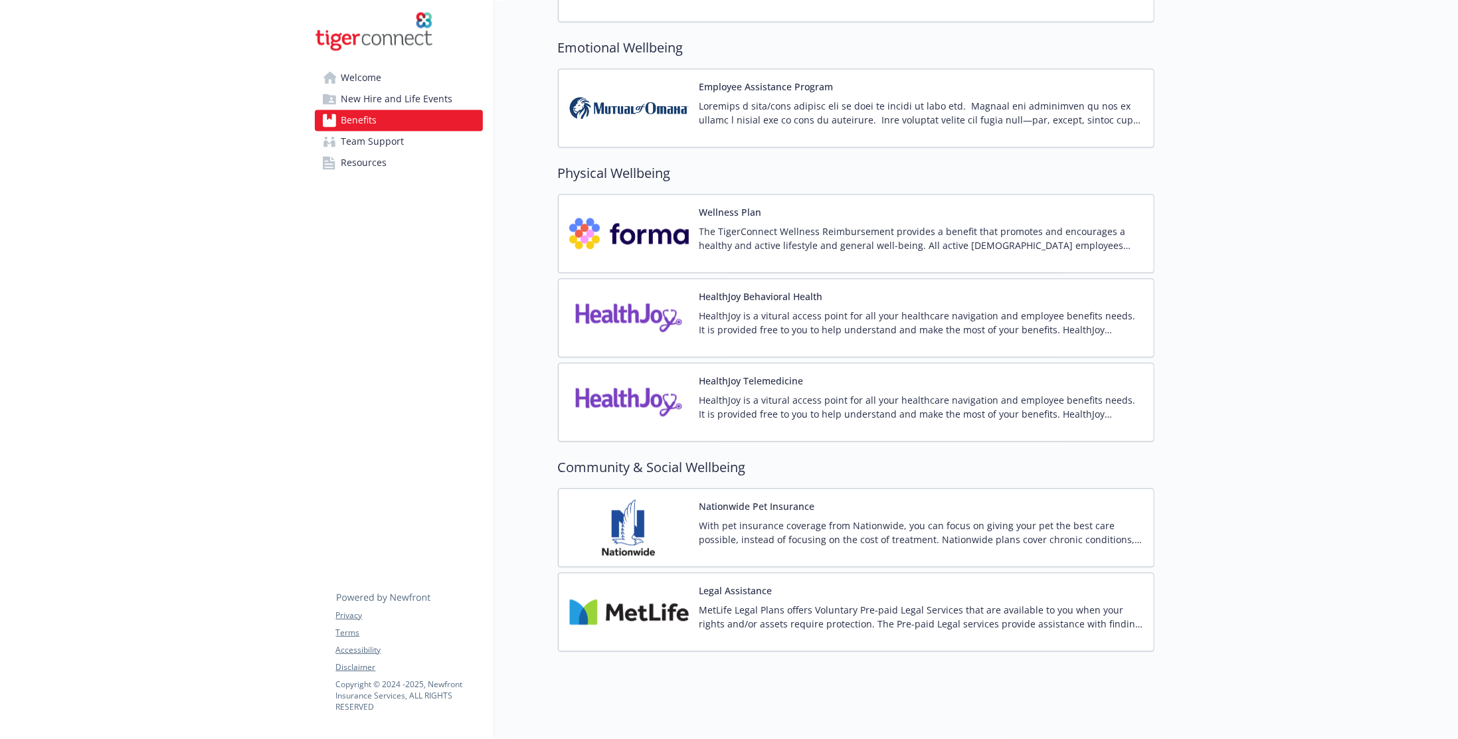
scroll to position [1973, 0]
click at [375, 103] on span "New Hire and Life Events" at bounding box center [398, 98] width 112 height 21
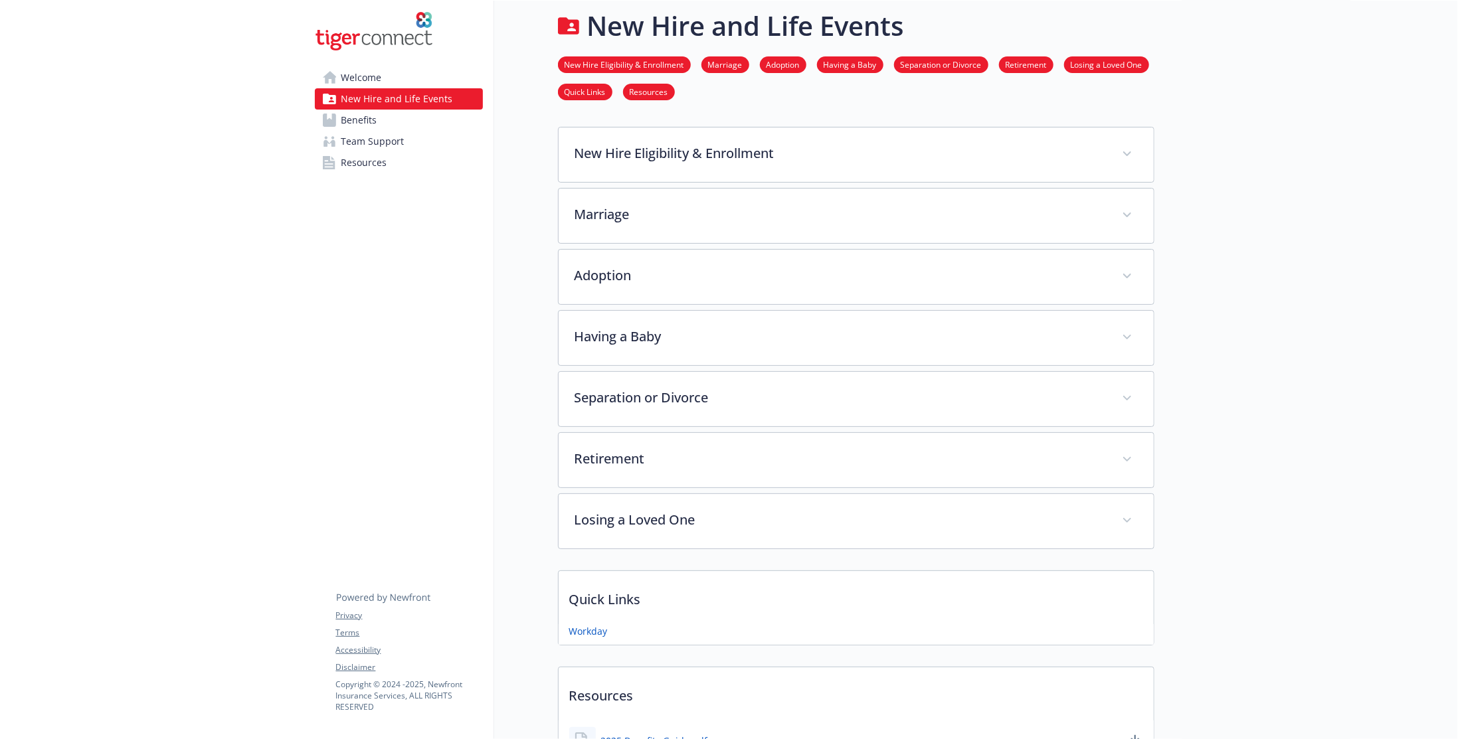
scroll to position [133, 0]
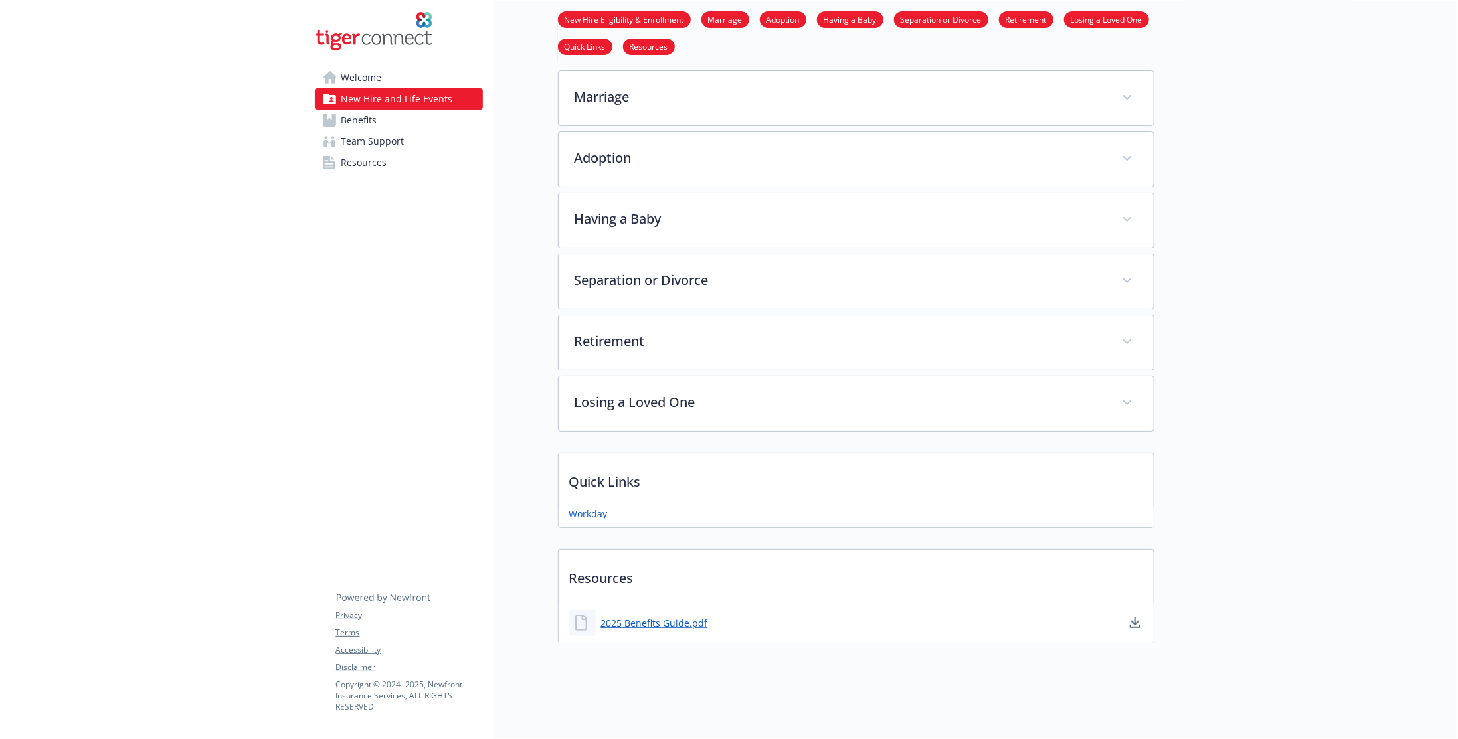
click at [362, 76] on span "Welcome" at bounding box center [362, 77] width 41 height 21
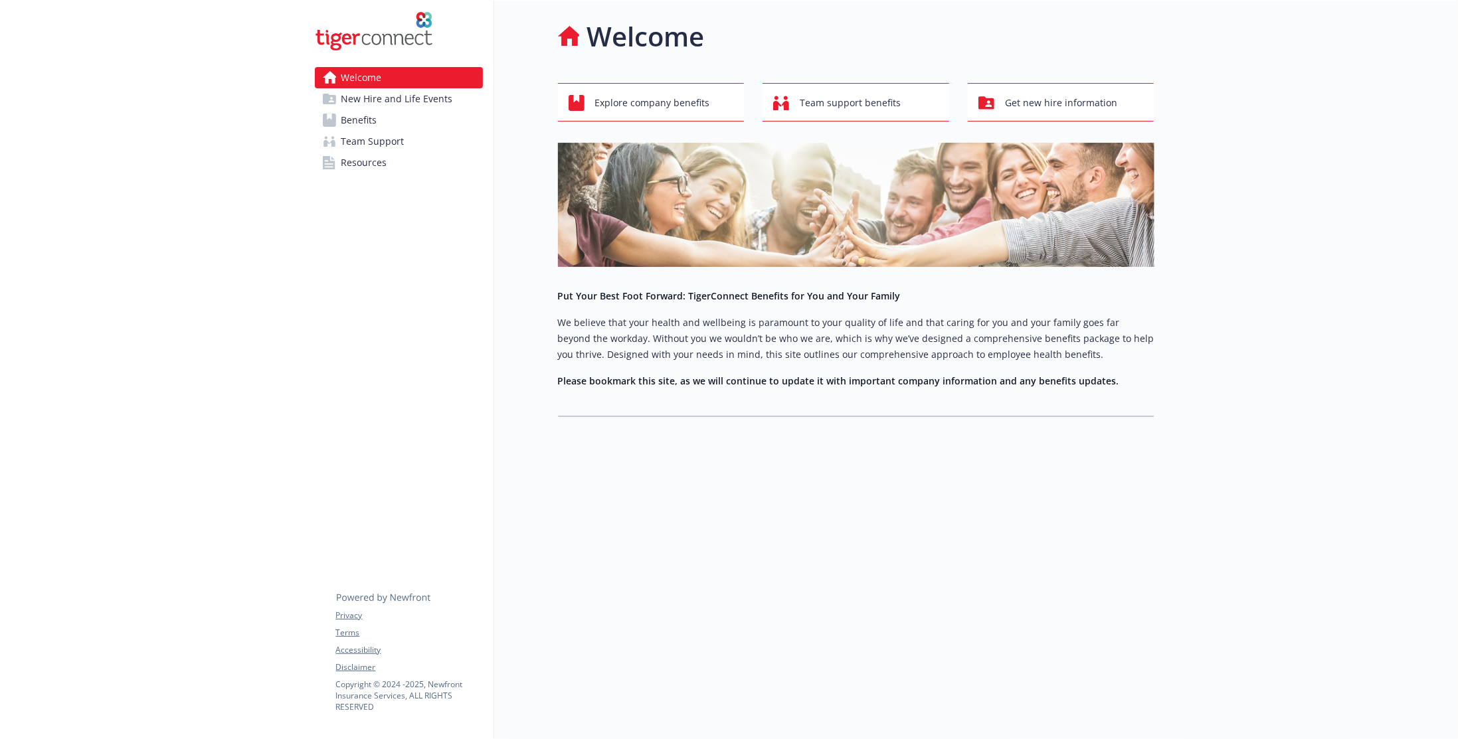
click at [375, 39] on img at bounding box center [374, 31] width 119 height 40
click at [612, 29] on h1 "Welcome" at bounding box center [646, 37] width 118 height 40
click at [1075, 104] on span "Get new hire information" at bounding box center [1061, 102] width 112 height 25
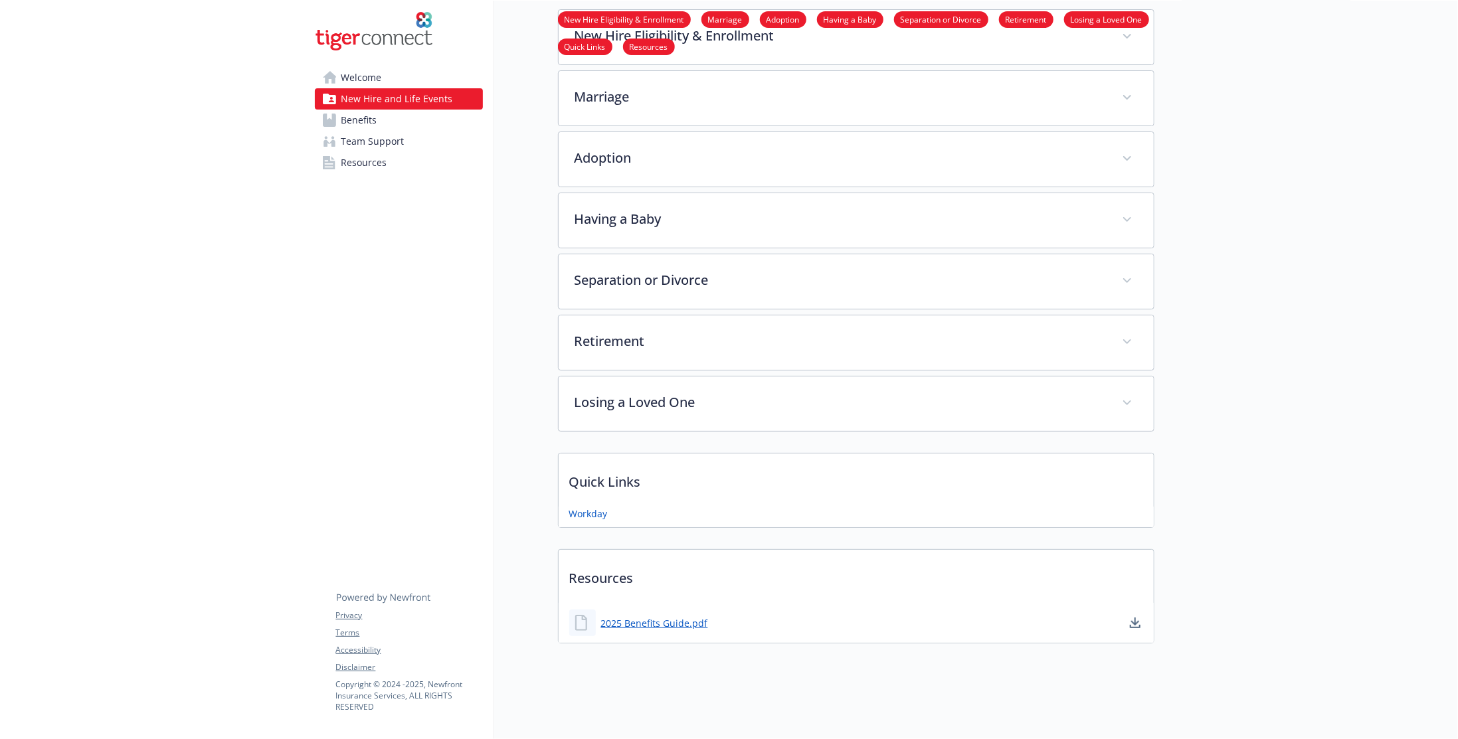
scroll to position [133, 0]
